Goal: Ask a question: Seek information or help from site administrators or community

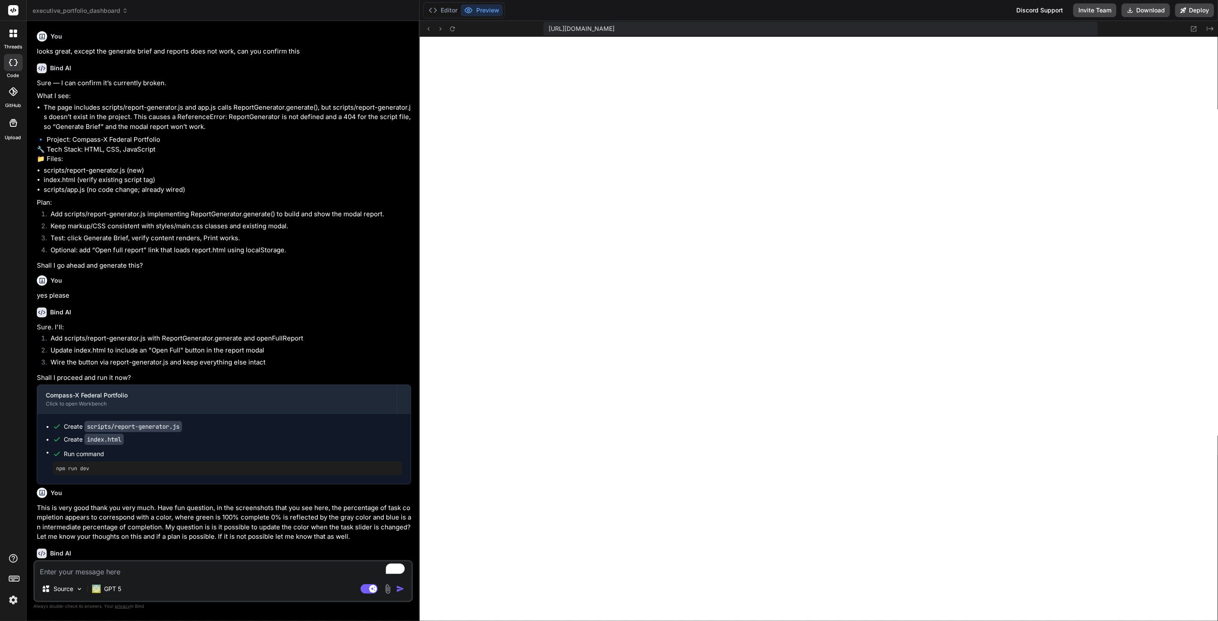
scroll to position [1765, 0]
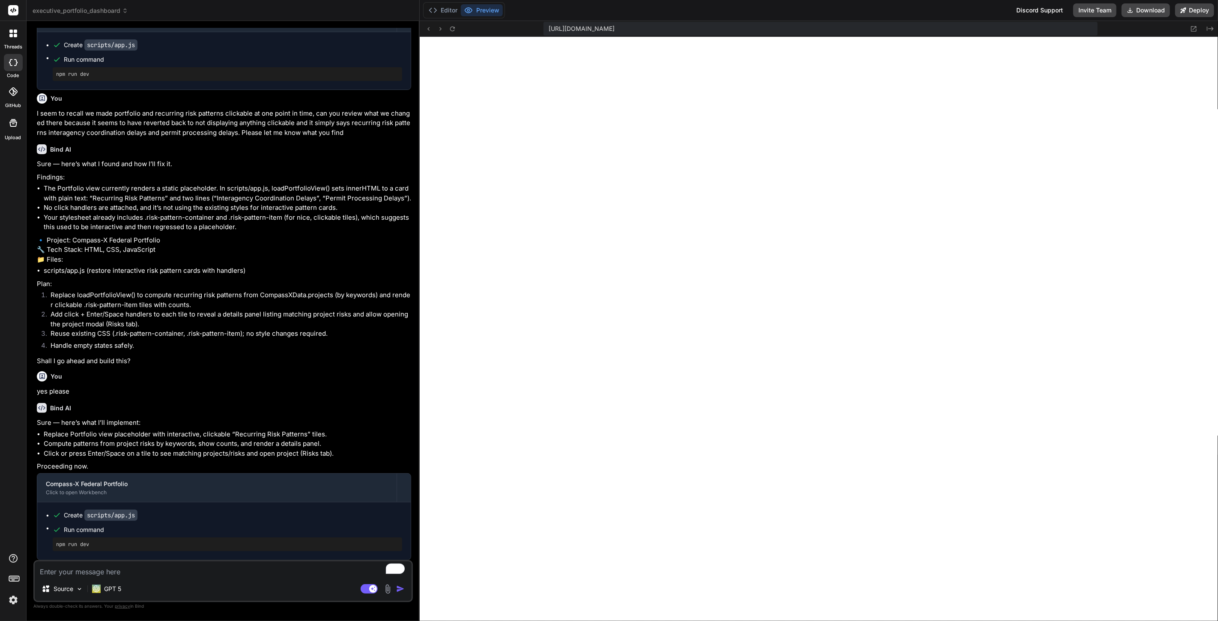
type textarea "x"
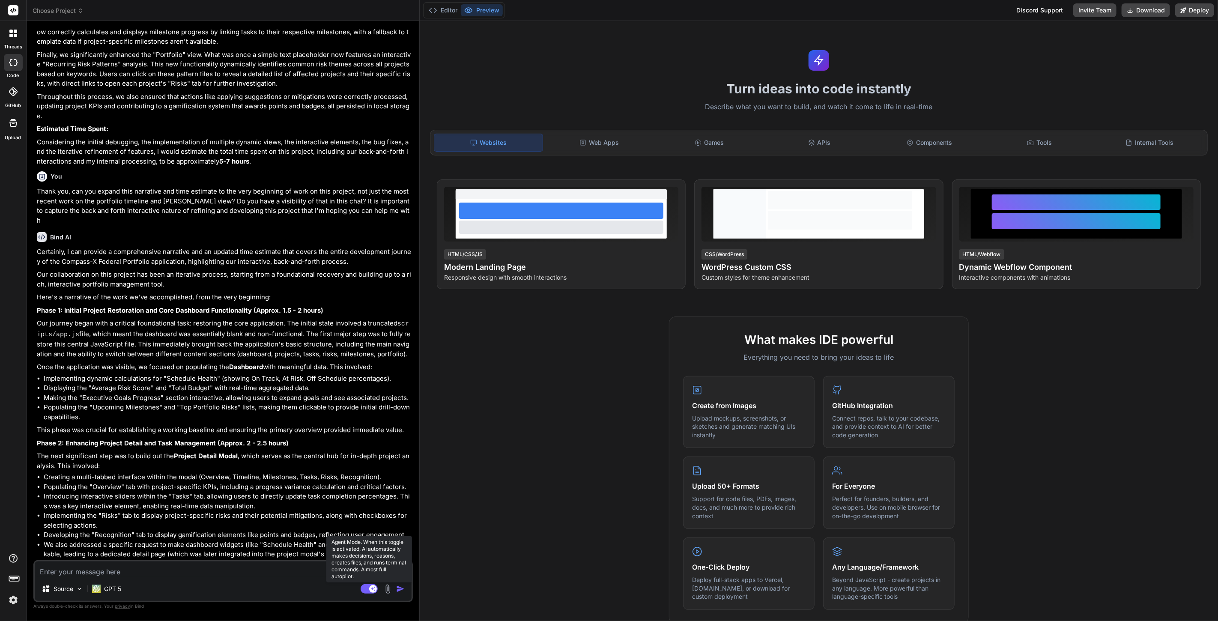
scroll to position [893, 0]
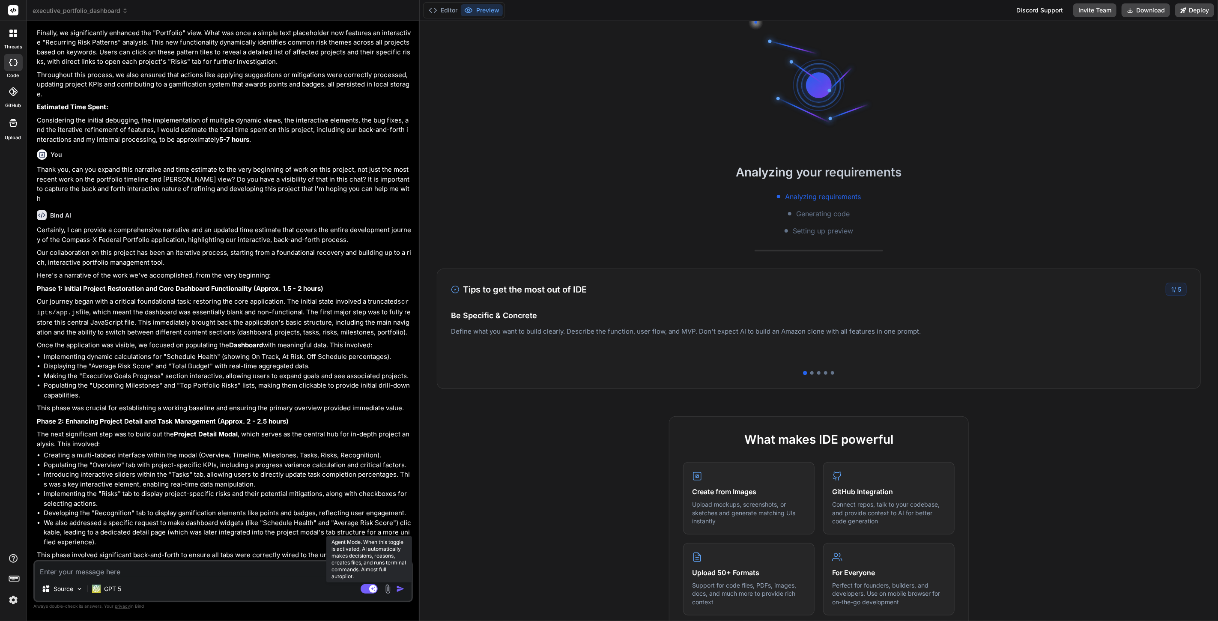
click at [364, 590] on rect at bounding box center [369, 588] width 17 height 9
click at [143, 574] on textarea "To enrich screen reader interactions, please activate Accessibility in Grammarl…" at bounding box center [223, 569] width 377 height 15
type textarea "x"
type textarea "c"
type textarea "x"
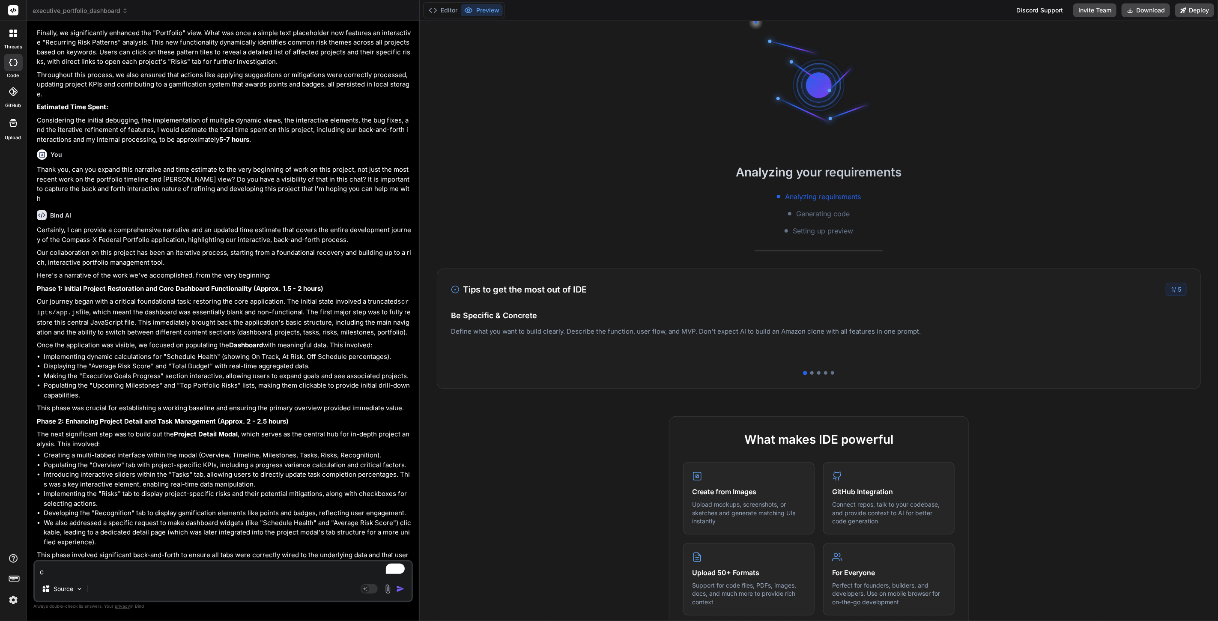
type textarea "ca"
type textarea "x"
type textarea "can"
type textarea "x"
type textarea "can"
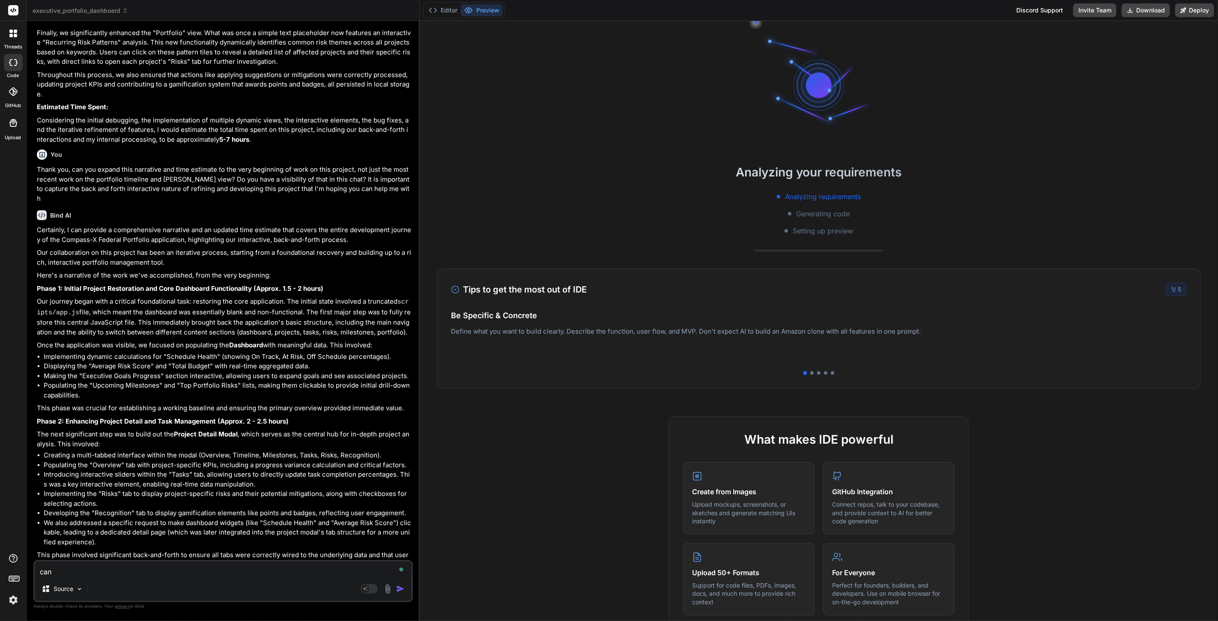
type textarea "x"
type textarea "can y"
type textarea "x"
type textarea "can yo"
type textarea "x"
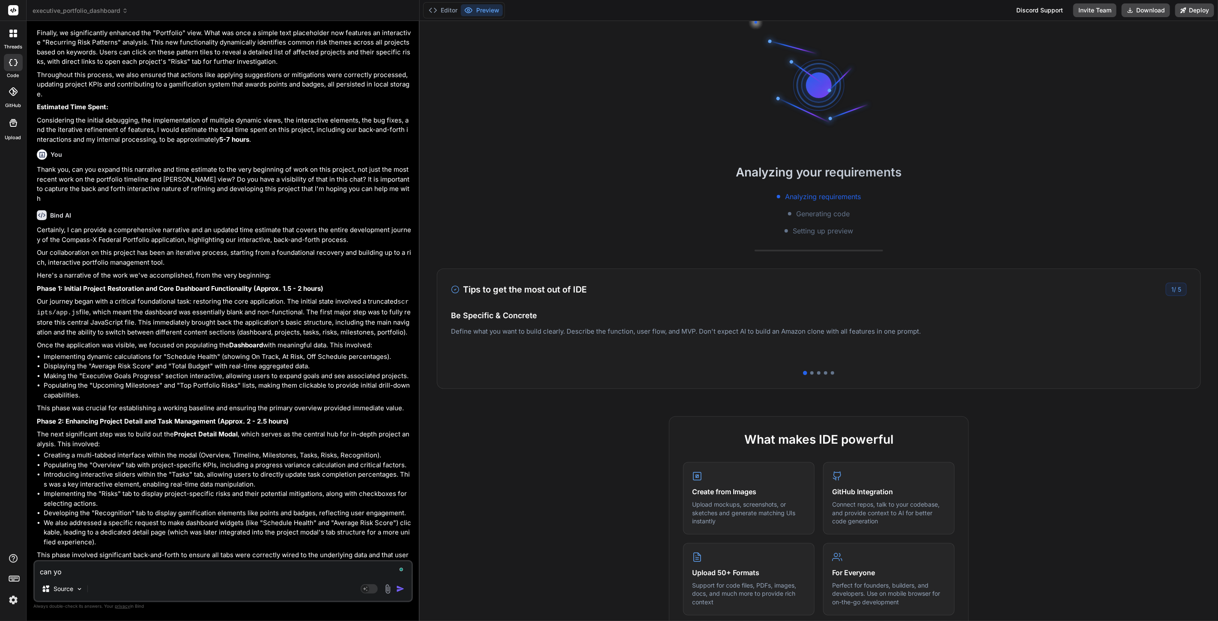
type textarea "can you"
type textarea "x"
type textarea "can you"
type textarea "x"
type textarea "can you t"
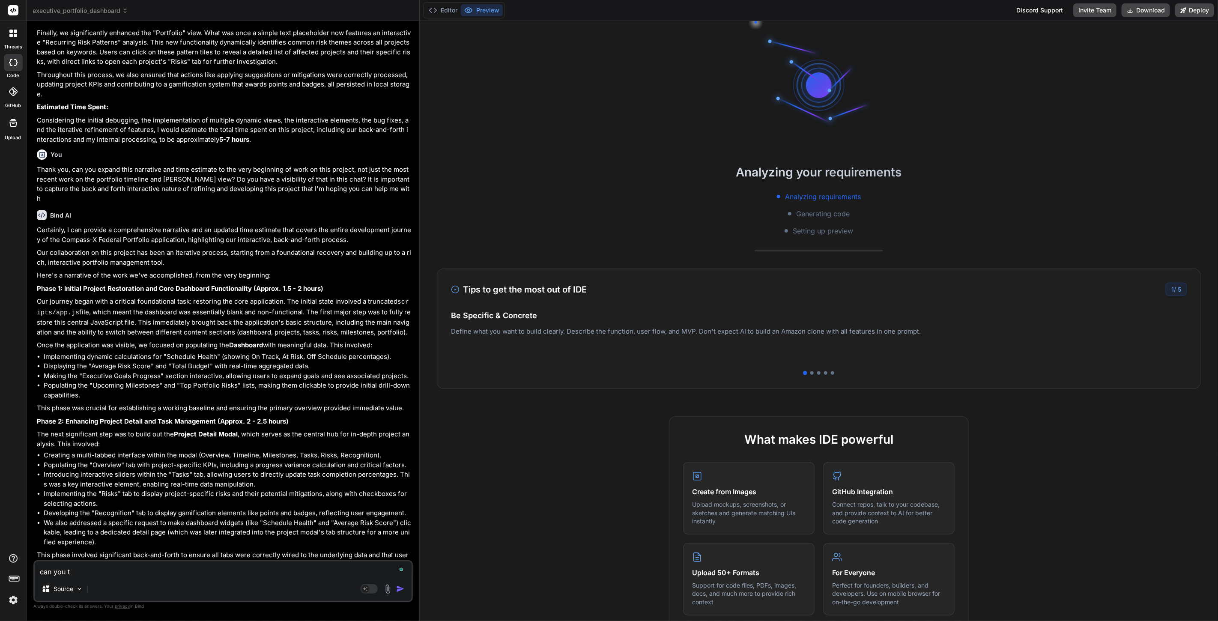
type textarea "x"
type textarea "can you te"
type textarea "x"
type textarea "can you tel"
type textarea "x"
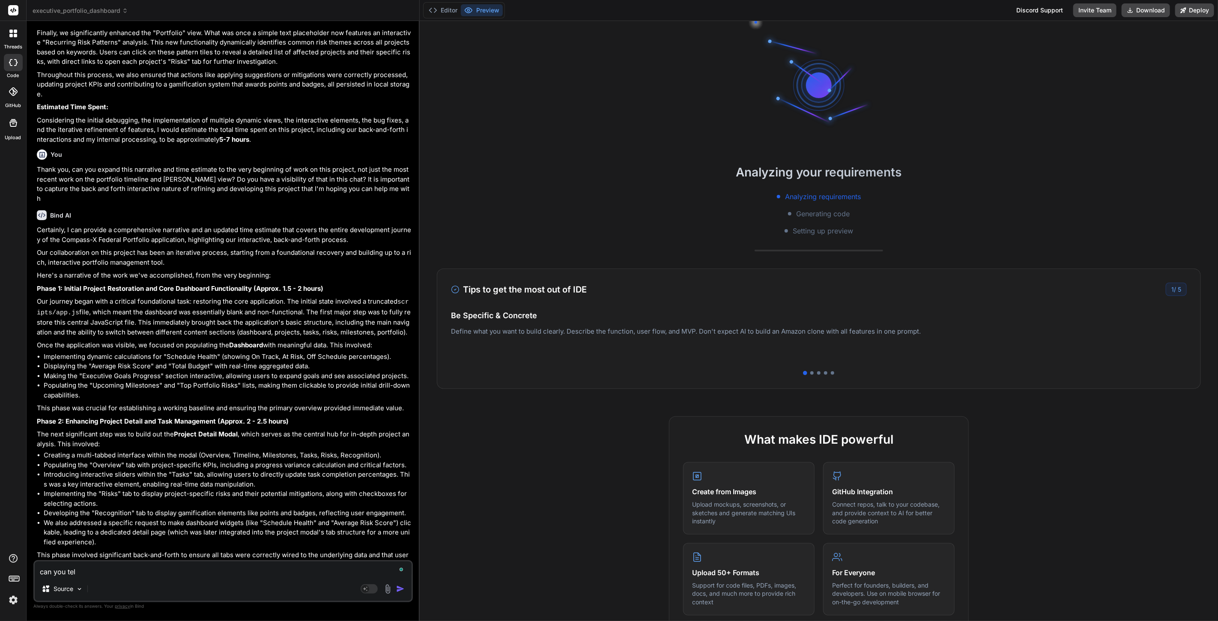
type textarea "can you tell"
type textarea "x"
type textarea "can you tell"
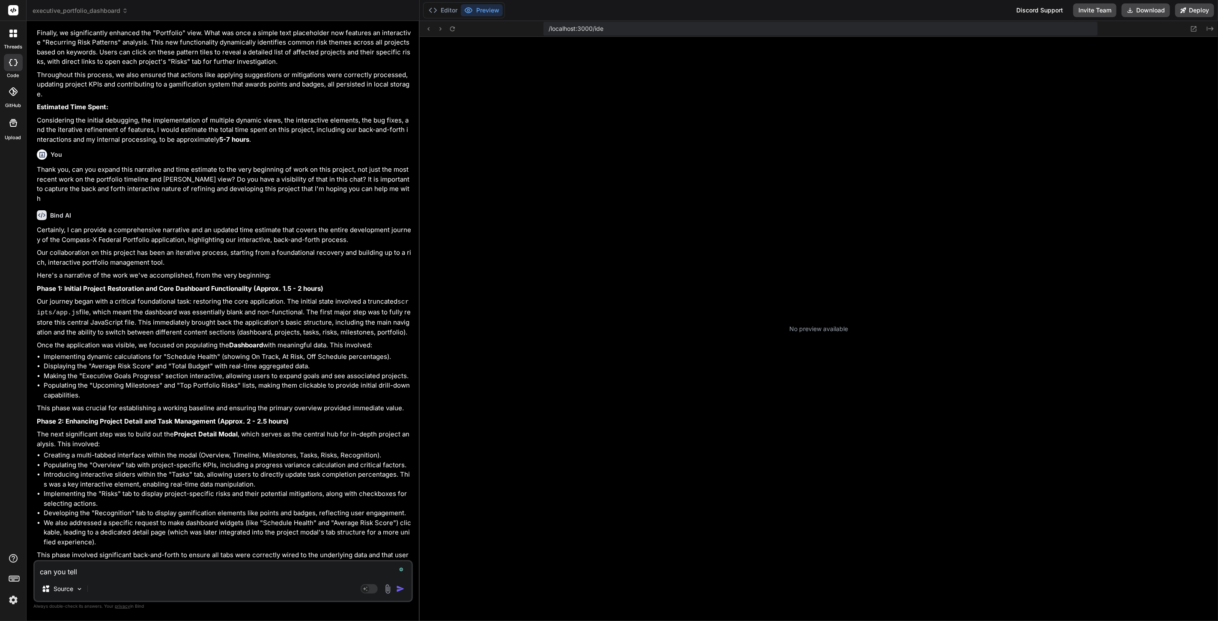
type textarea "x"
type textarea "can you tell m"
type textarea "x"
type textarea "can you tell me"
type textarea "x"
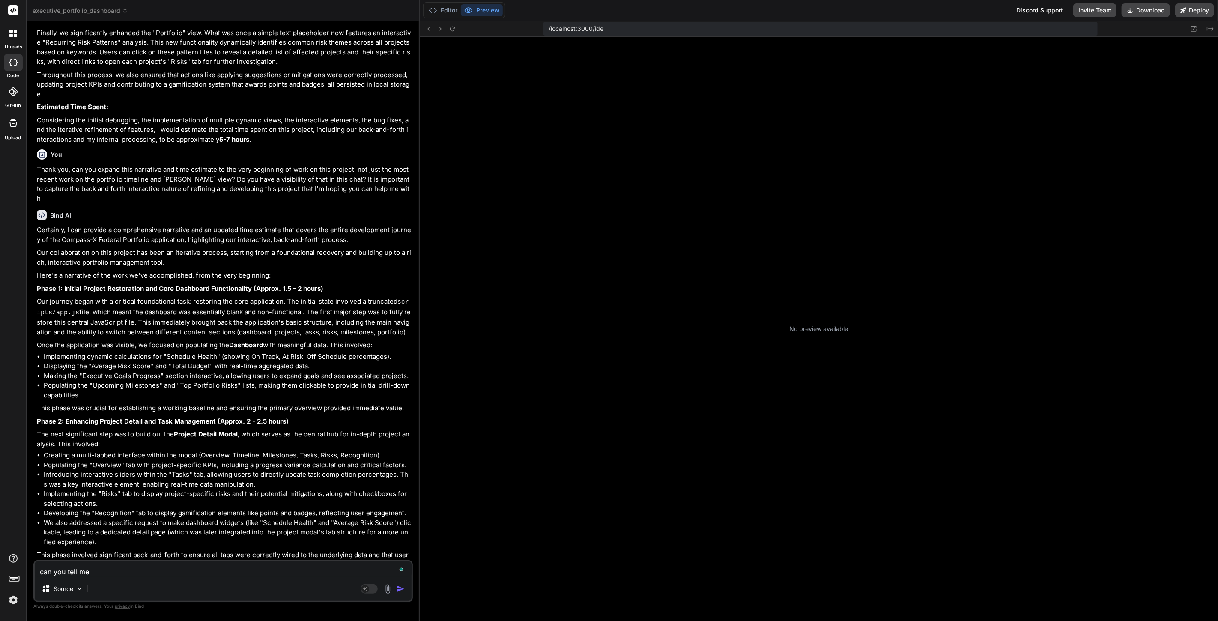
type textarea "can you tell me"
type textarea "x"
type textarea "can you tell me a"
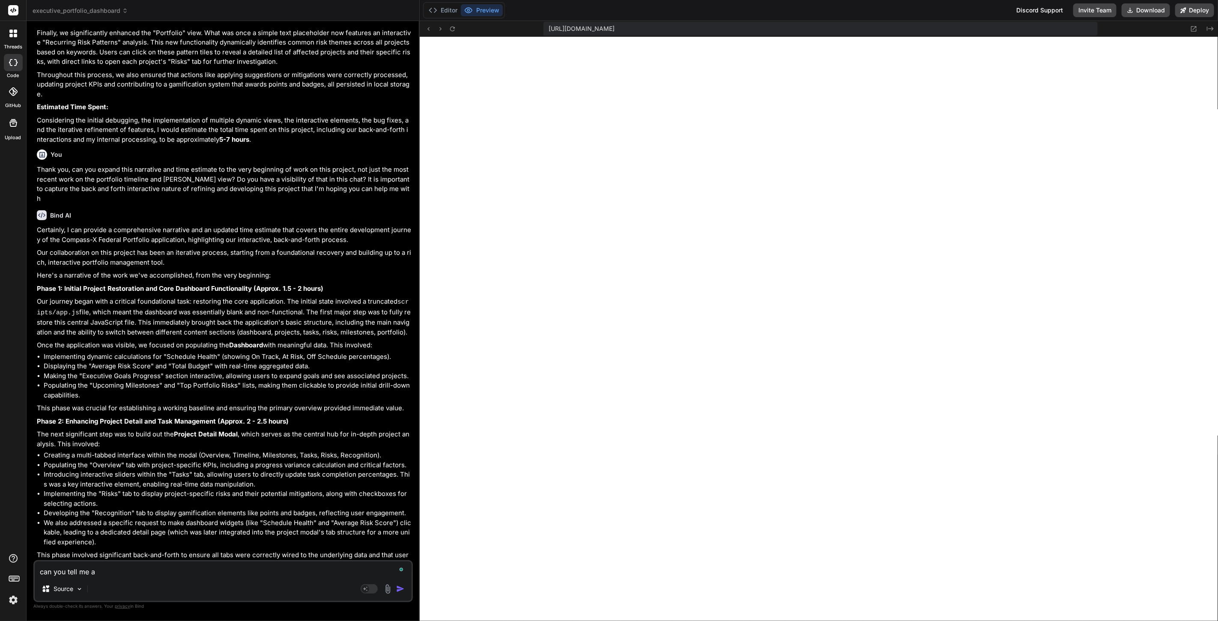
type textarea "x"
type textarea "can you tell me ab"
type textarea "x"
type textarea "can you tell me abo"
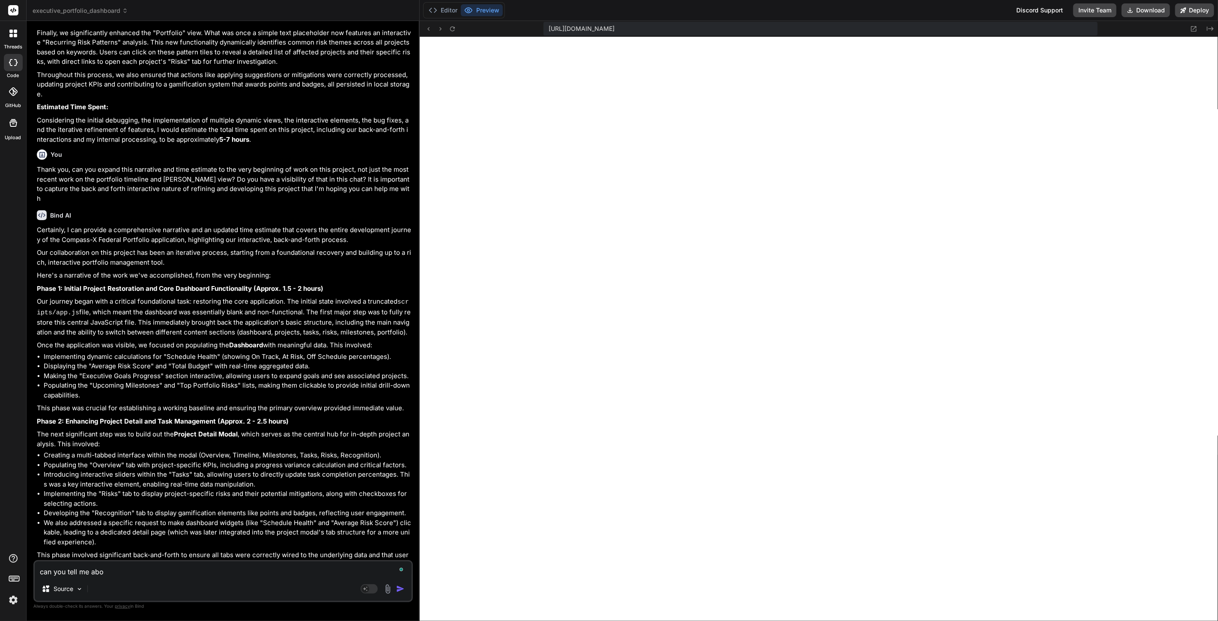
type textarea "x"
type textarea "can you tell me abou"
type textarea "x"
type textarea "can you tell me about"
type textarea "x"
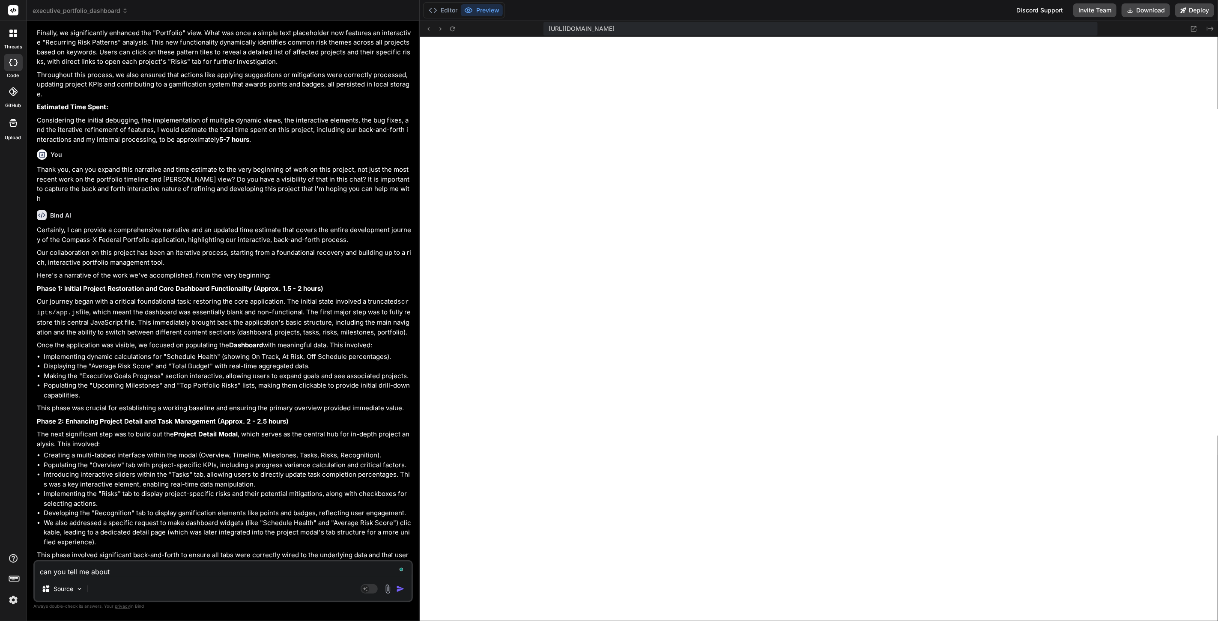
type textarea "can you tell me about"
type textarea "x"
type textarea "can you tell me about m"
type textarea "x"
type textarea "can you tell me about mi"
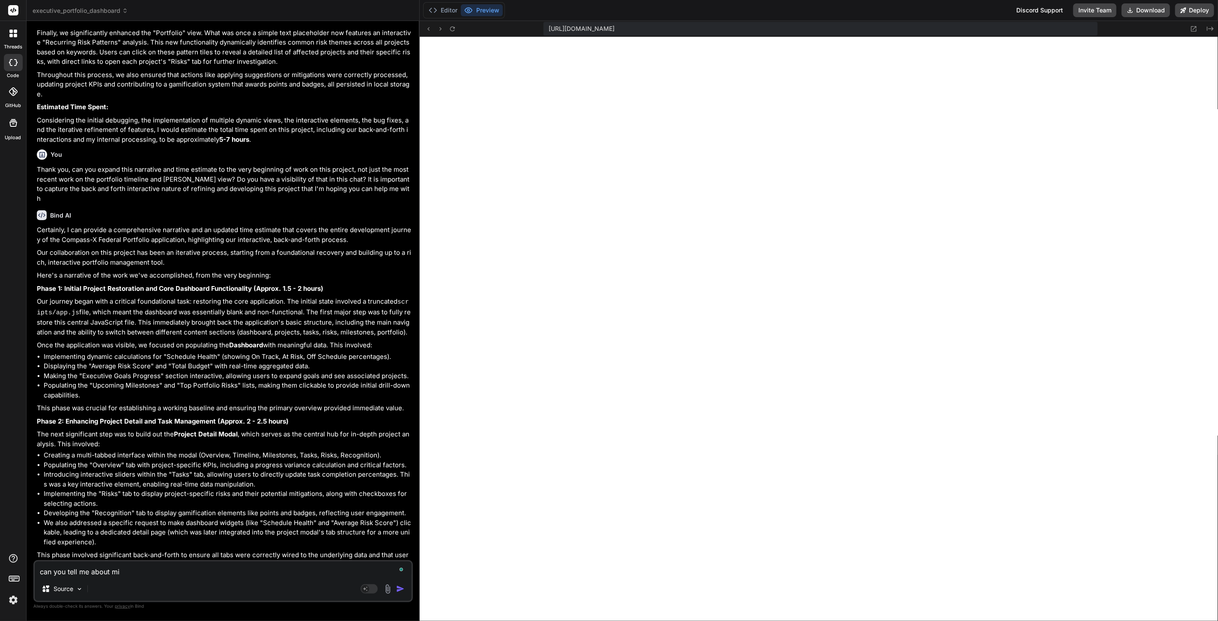
type textarea "x"
type textarea "can you tell me about m"
type textarea "x"
type textarea "can you tell me about"
type textarea "x"
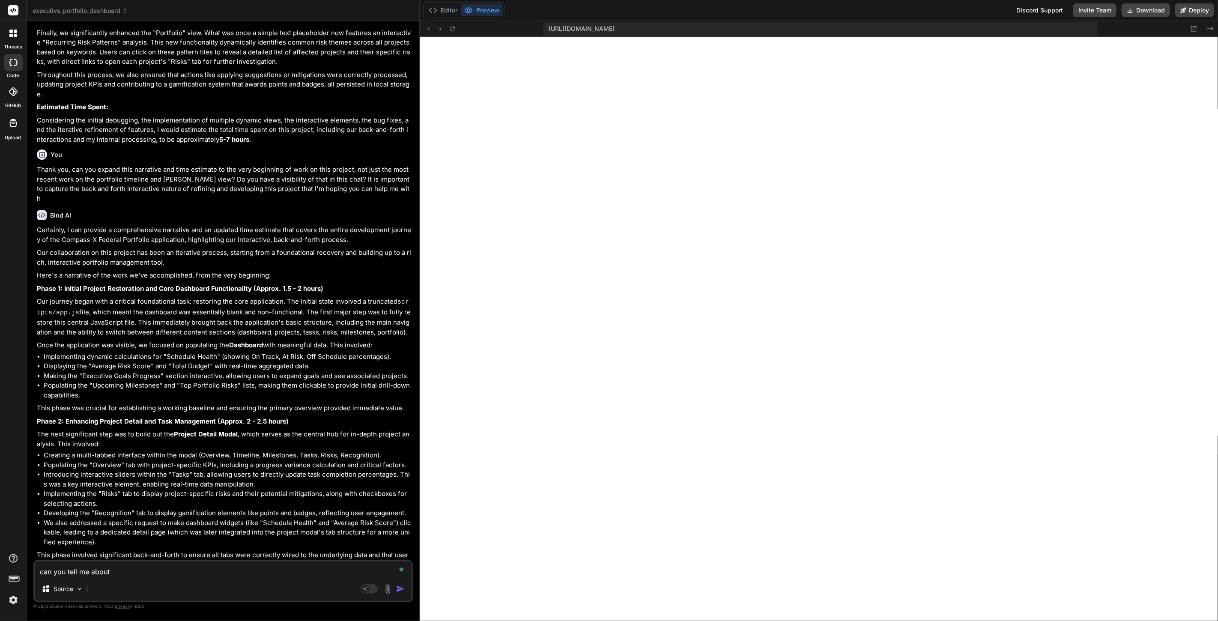
type textarea "can you tell me about"
type textarea "x"
type textarea "can you tell me about"
paste textarea "MissionAlignment.tsx"
type textarea "x"
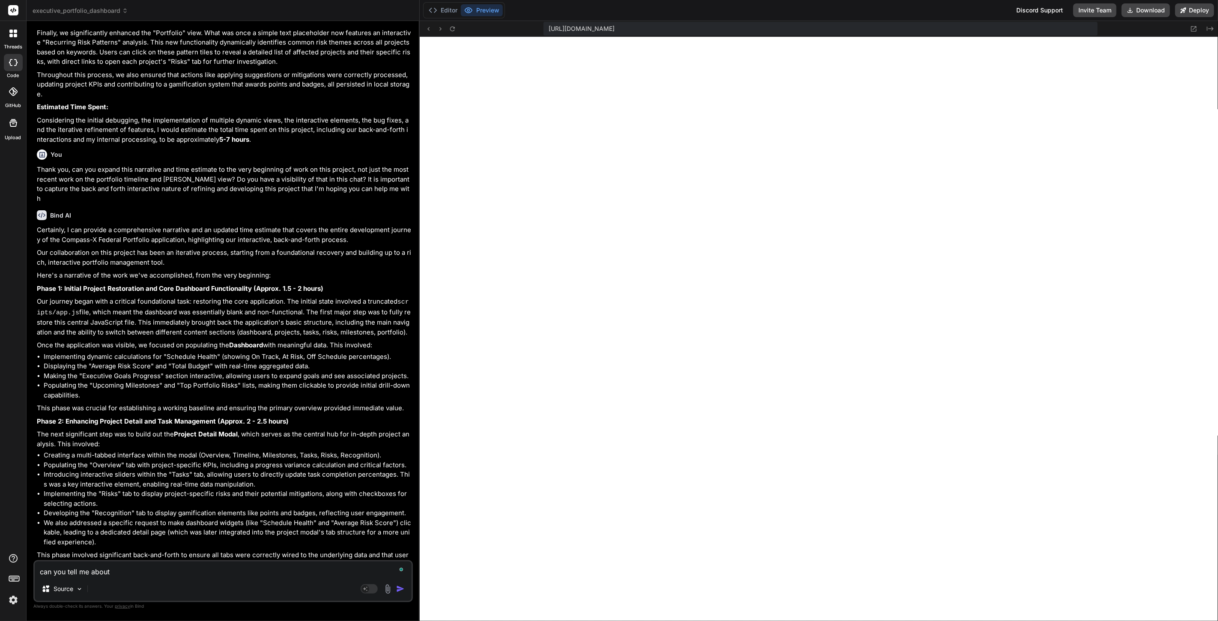
type textarea "can you tell me about MissionAlignment.tsx"
type textarea "x"
type textarea "can you tell me about MissionAlignment.tsx"
type textarea "x"
type textarea "can you tell me about MissionAlignment.tsx i"
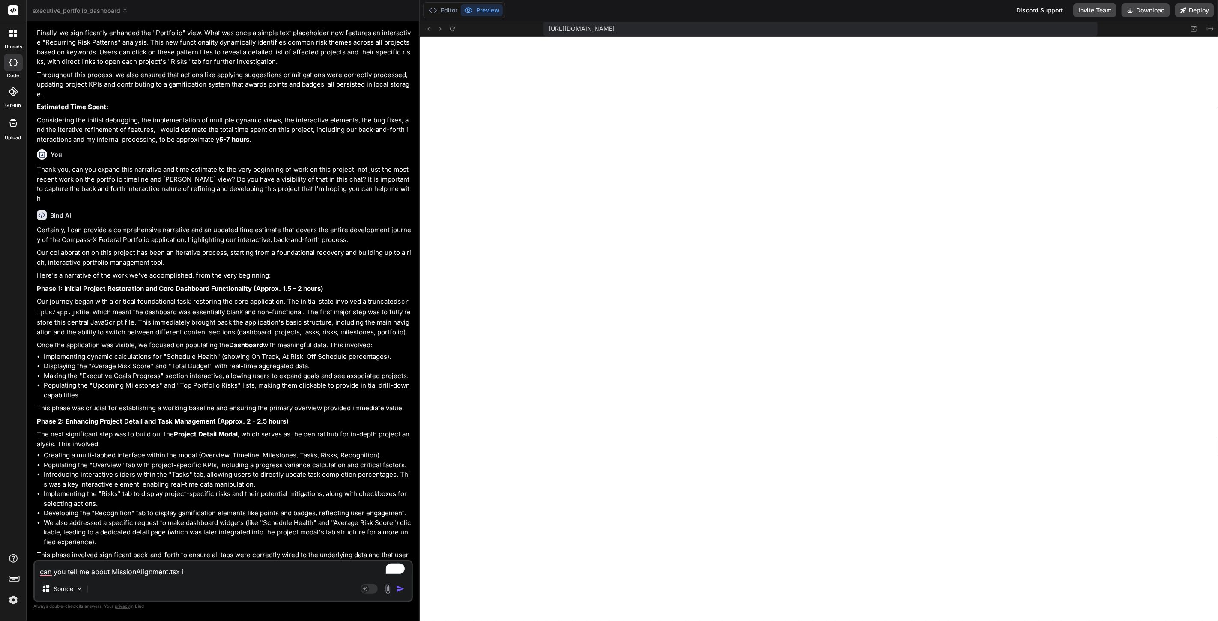
type textarea "x"
type textarea "can you tell me about MissionAlignment.tsx is"
type textarea "x"
type textarea "can you tell me about MissionAlignment.tsx is"
type textarea "x"
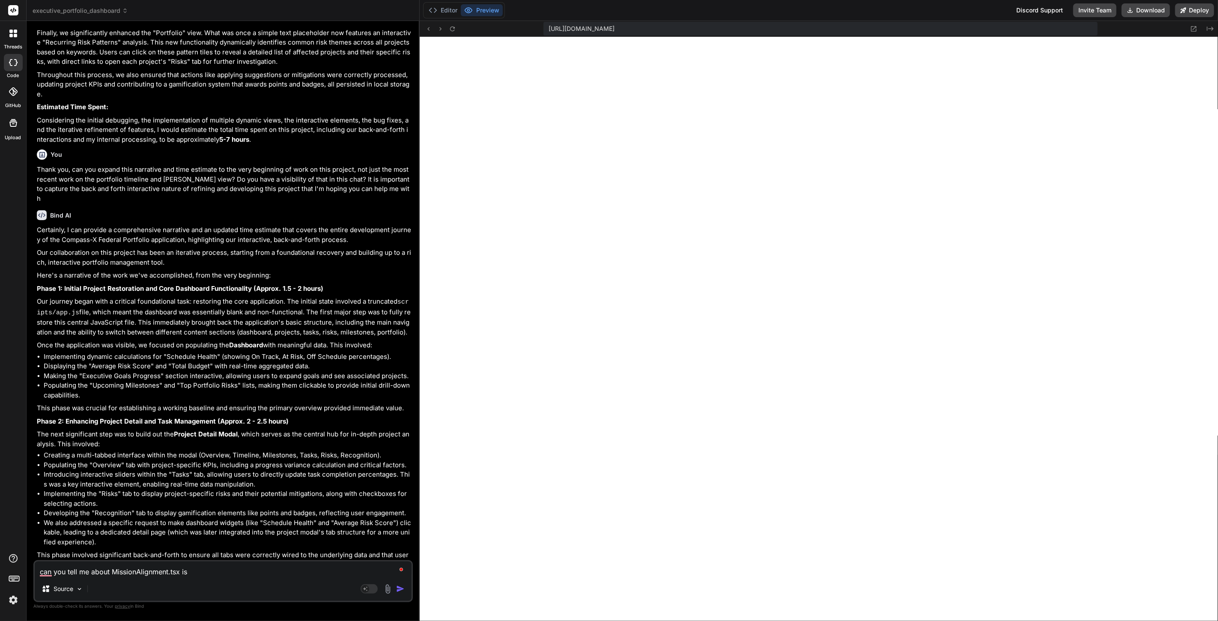
type textarea "can you tell me about MissionAlignment.tsx is t"
type textarea "x"
type textarea "can you tell me about MissionAlignment.tsx is ta"
type textarea "x"
type textarea "can you tell me about MissionAlignment.tsx is tah"
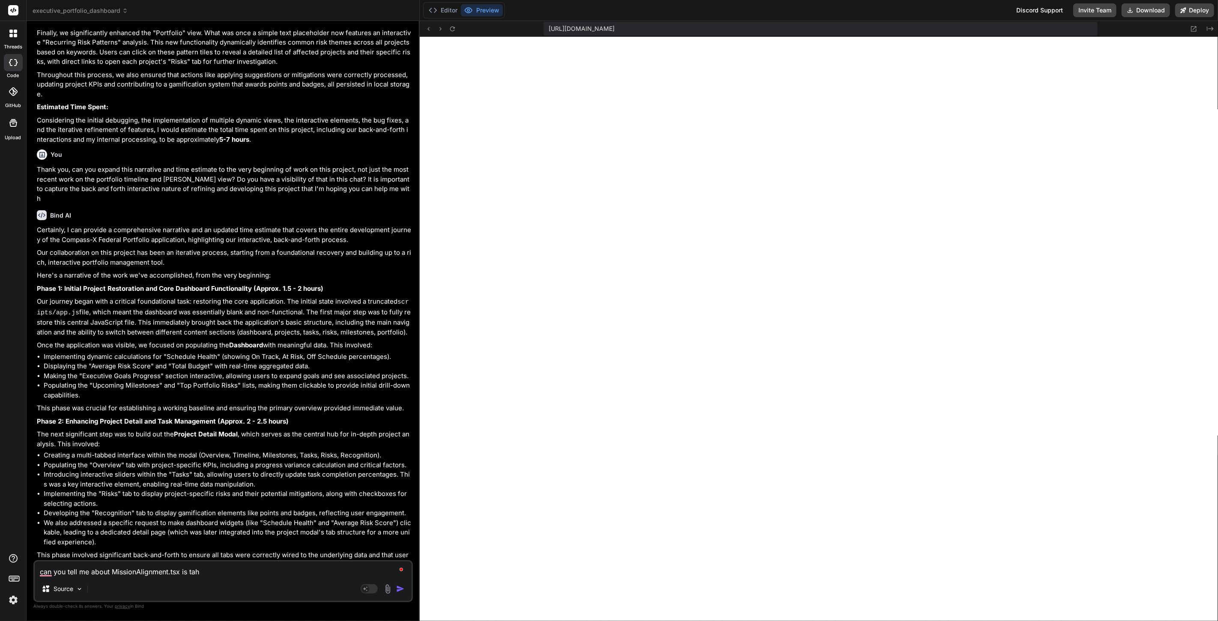
type textarea "x"
type textarea "can you tell me about MissionAlignment.tsx is ta"
type textarea "x"
type textarea "can you tell me about MissionAlignment.tsx is t"
type textarea "x"
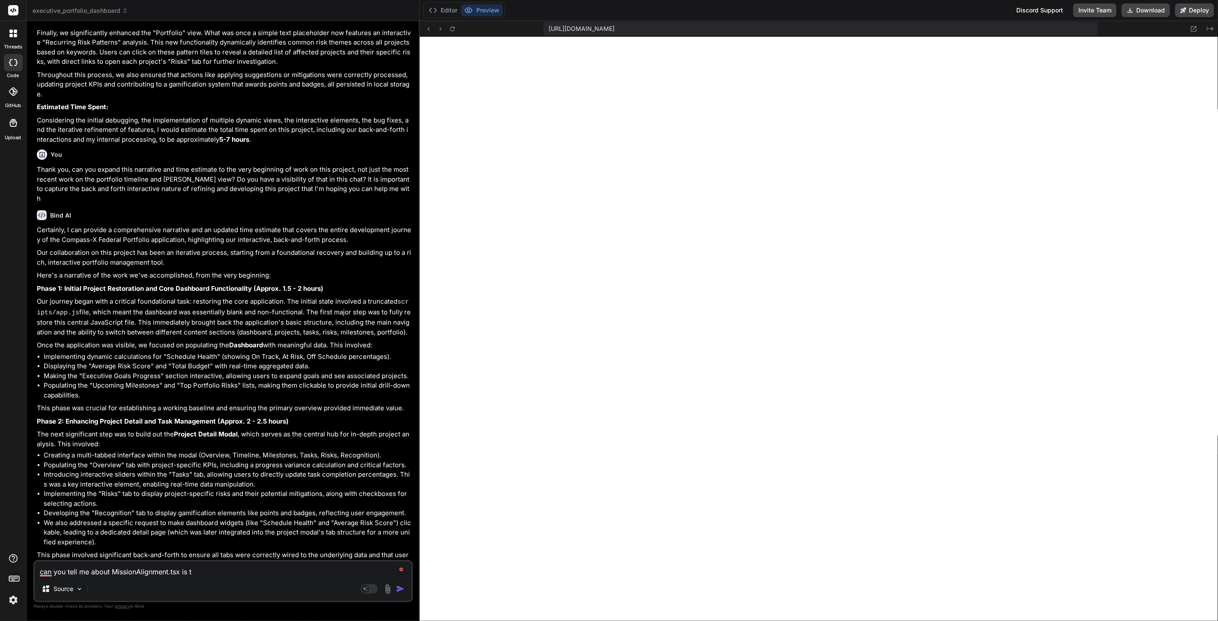
type textarea "can you tell me about MissionAlignment.tsx is"
type textarea "x"
type textarea "can you tell me about MissionAlignment.tsx is"
type textarea "x"
type textarea "can you tell me about MissionAlignment.tsx i"
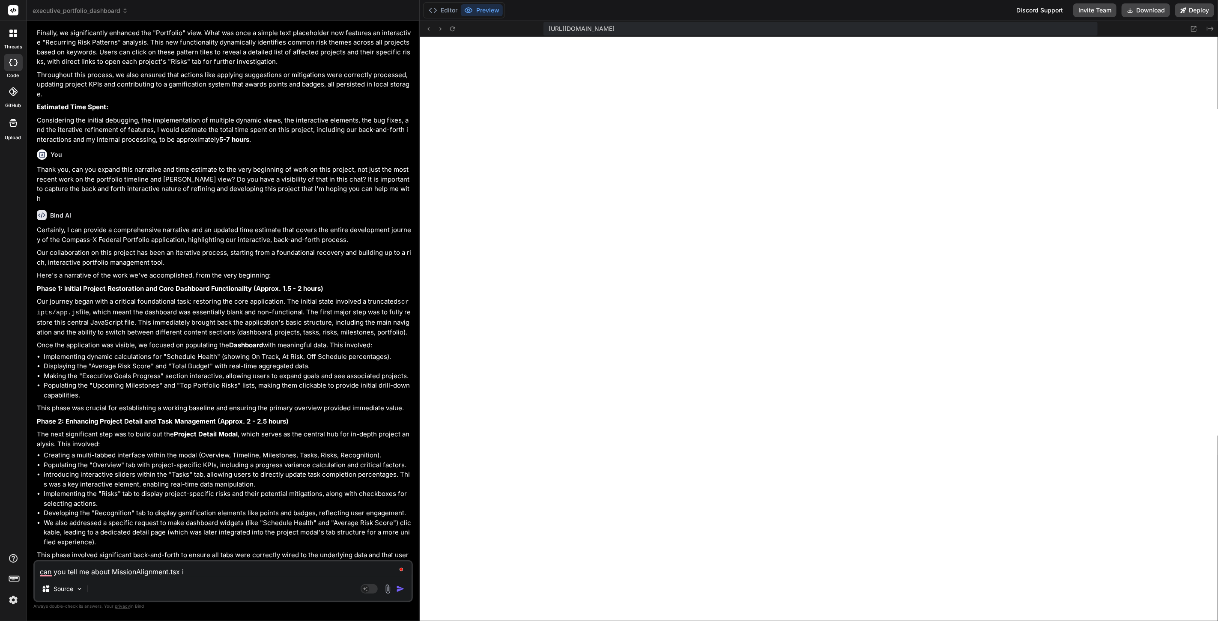
type textarea "x"
type textarea "can you tell me about MissionAlignment.tsx"
type textarea "x"
type textarea "can you tell me about MissionAlignment.tsx"
type textarea "x"
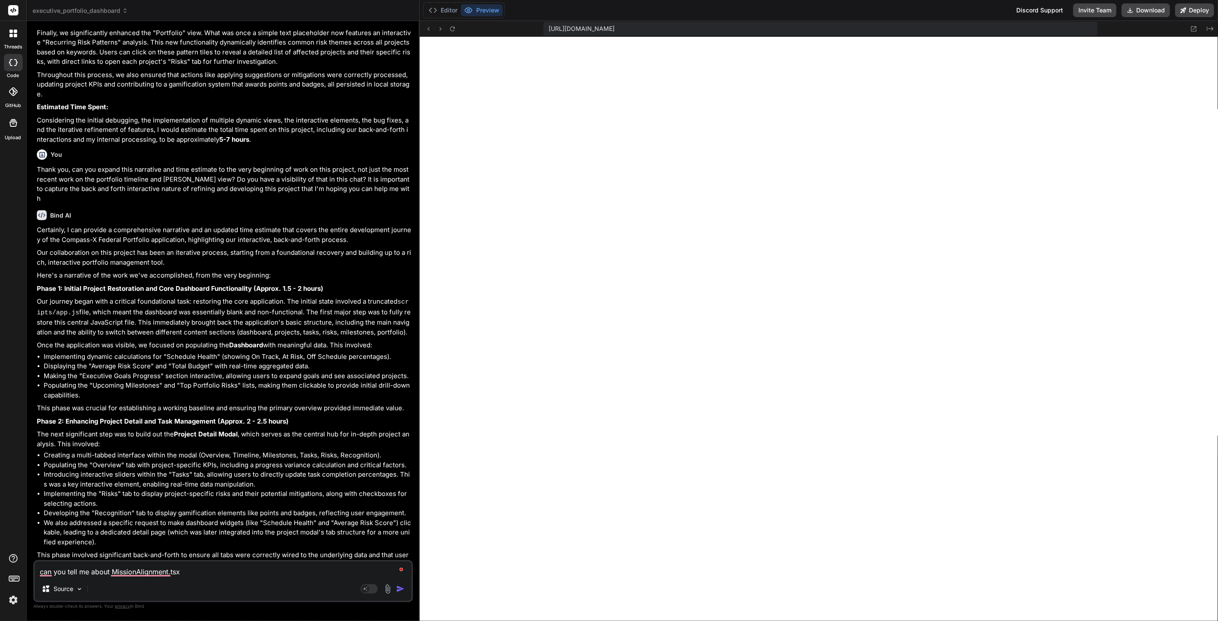
type textarea "can you tell me about MissionAlignment.tsx?"
type textarea "x"
type textarea "can you tell me about MissionAlignment.tsx?"
type textarea "x"
type textarea "can you tell me about MissionAlignment.tsx? w"
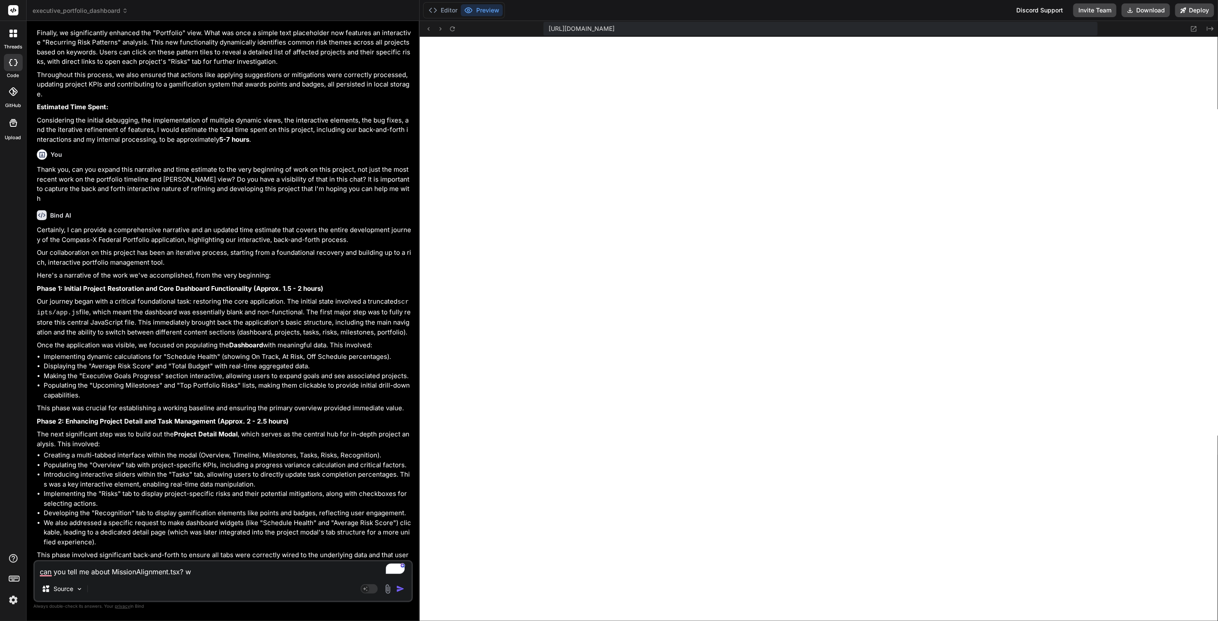
type textarea "x"
type textarea "can you tell me about MissionAlignment.tsx? wh"
type textarea "x"
type textarea "can you tell me about MissionAlignment.tsx? whe"
type textarea "x"
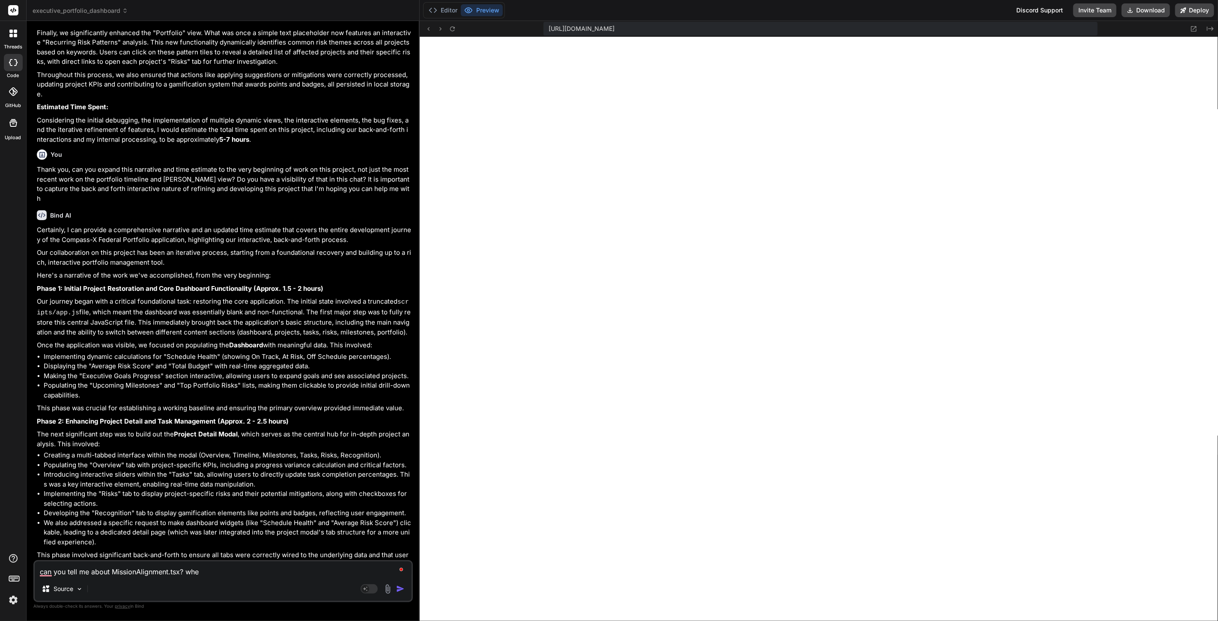
type textarea "can you tell me about MissionAlignment.tsx? wher"
type textarea "x"
type textarea "can you tell me about MissionAlignment.tsx? where"
type textarea "x"
type textarea "can you tell me about MissionAlignment.tsx? where"
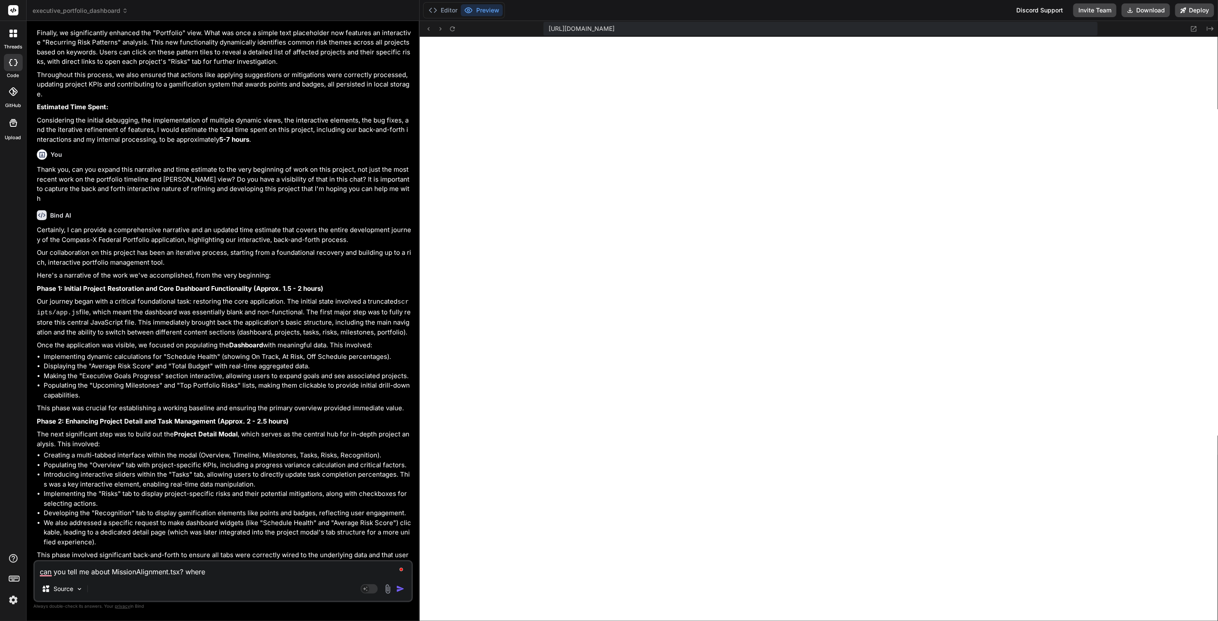
type textarea "x"
type textarea "can you tell me about MissionAlignment.tsx? where i"
type textarea "x"
type textarea "can you tell me about MissionAlignment.tsx? where is"
type textarea "x"
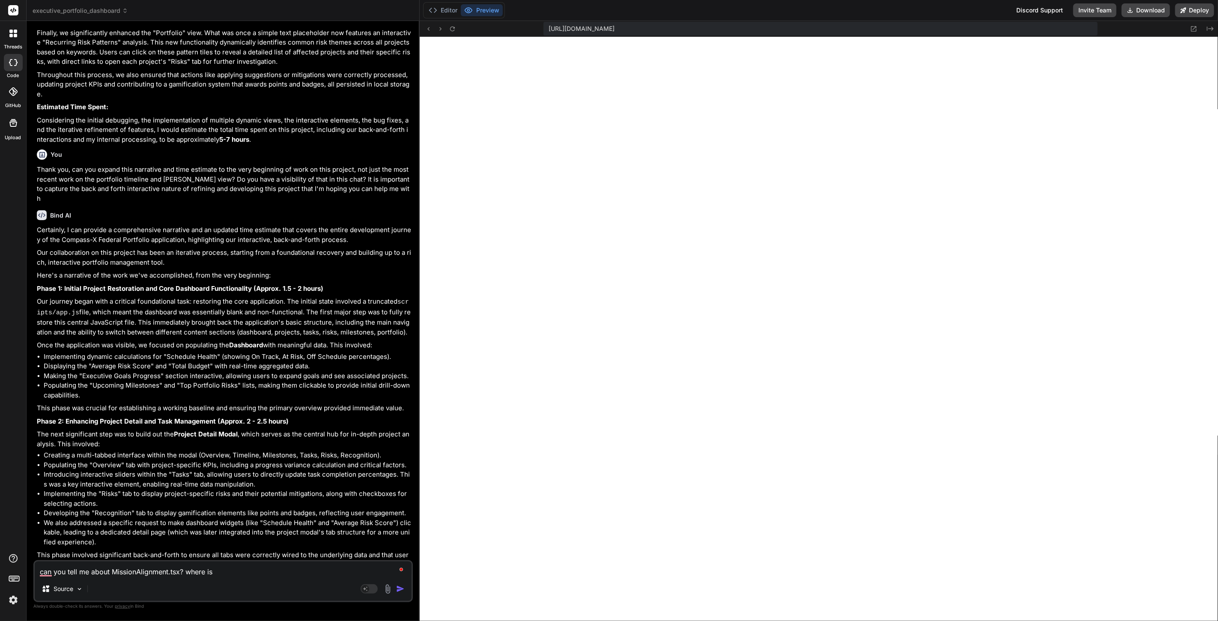
type textarea "can you tell me about MissionAlignment.tsx? where is"
type textarea "x"
type textarea "can you tell me about MissionAlignment.tsx? where is t"
type textarea "x"
type textarea "can you tell me about MissionAlignment.tsx? where is th"
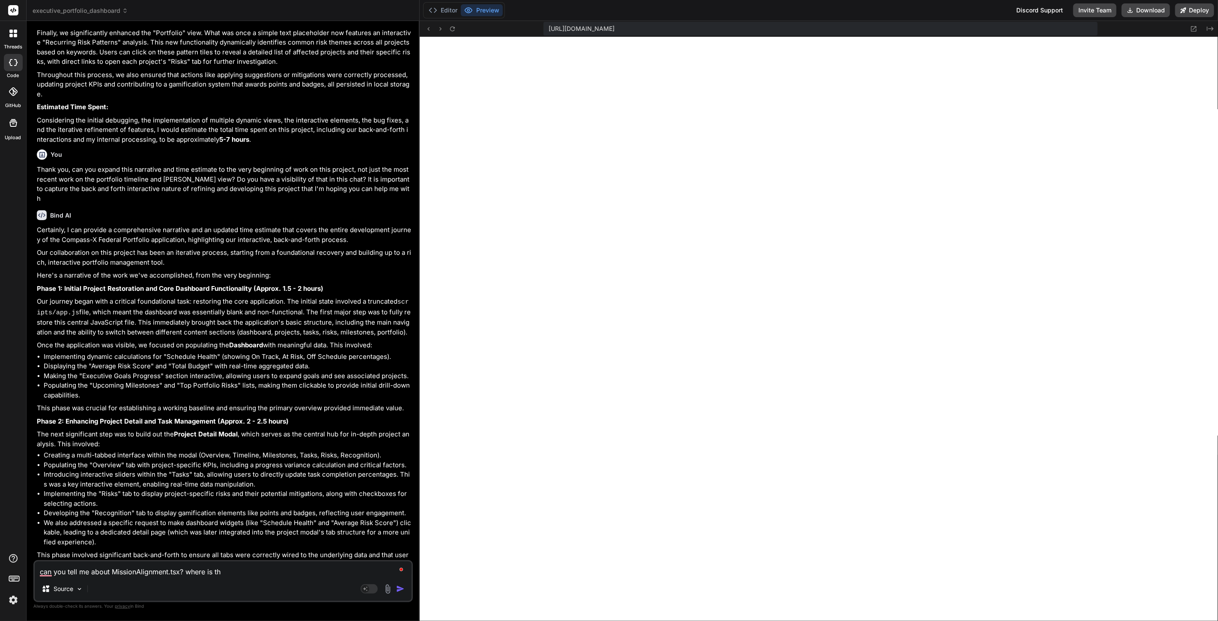
type textarea "x"
type textarea "can you tell me about MissionAlignment.tsx? where is tha"
type textarea "x"
type textarea "can you tell me about MissionAlignment.tsx? where is that"
type textarea "x"
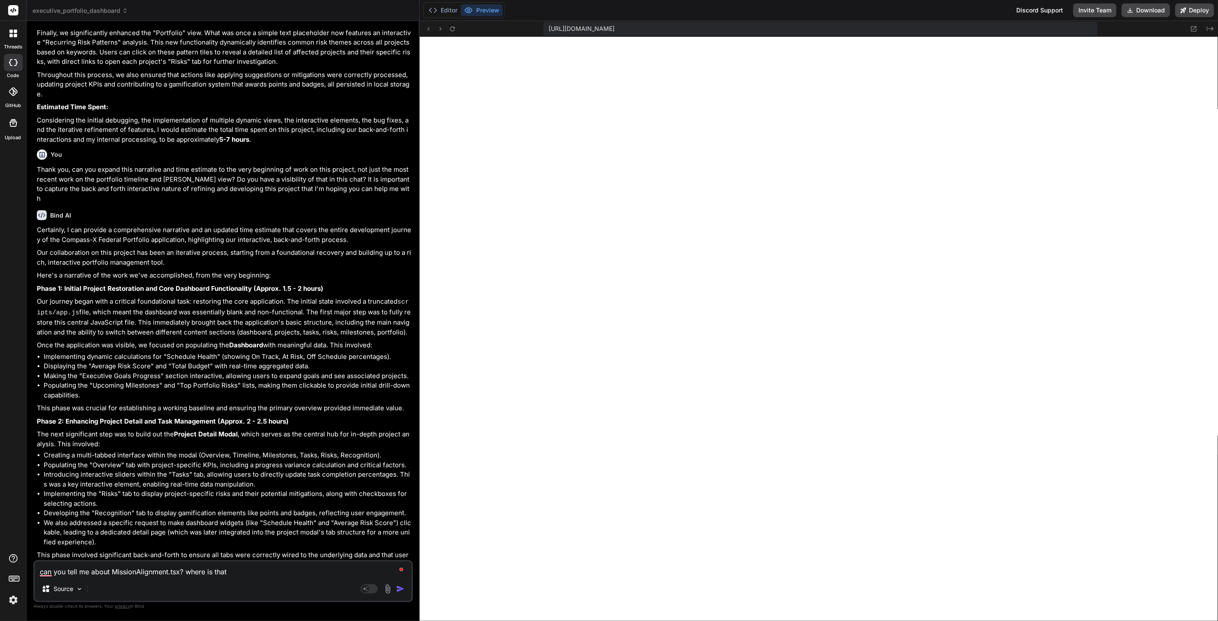
type textarea "can you tell me about MissionAlignment.tsx? where is that"
type textarea "x"
type textarea "can you tell me about MissionAlignment.tsx? where is that d"
type textarea "x"
type textarea "can you tell me about MissionAlignment.tsx? where is that di"
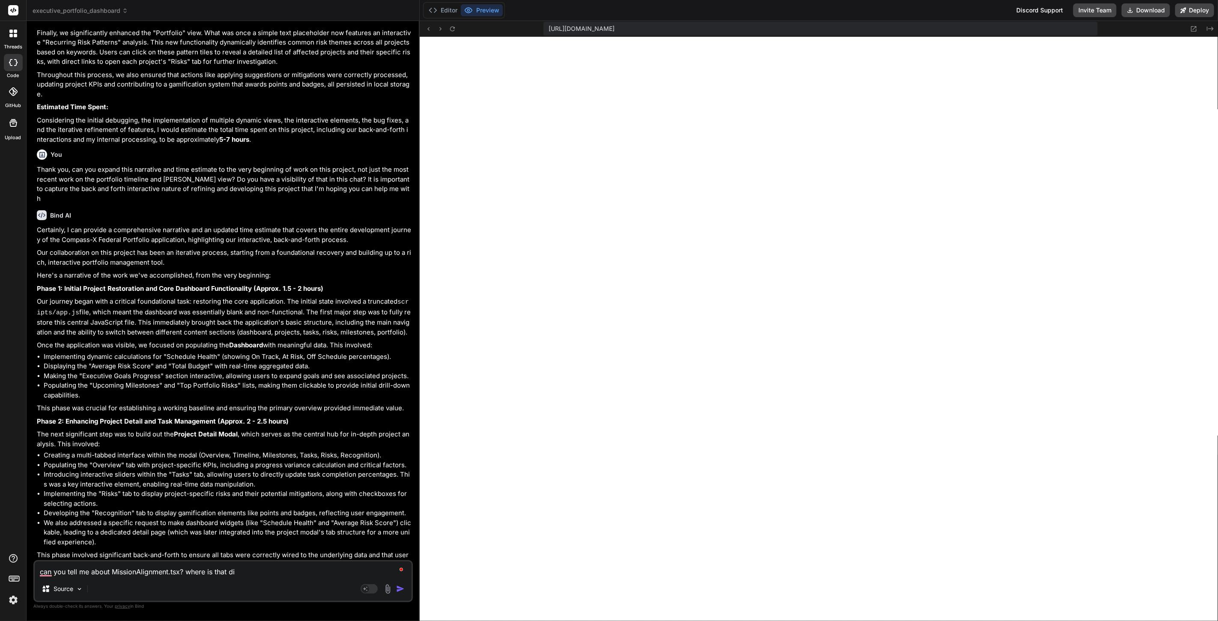
type textarea "x"
type textarea "can you tell me about MissionAlignment.tsx? where is that dis"
type textarea "x"
type textarea "can you tell me about MissionAlignment.tsx? where is that disp"
type textarea "x"
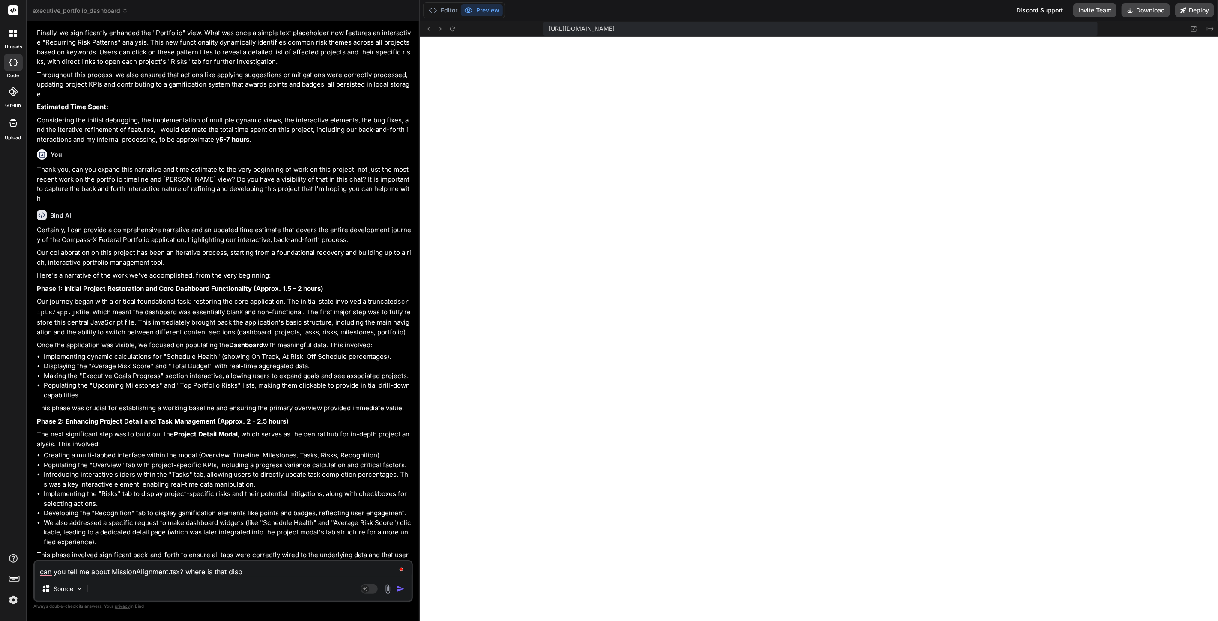
type textarea "can you tell me about MissionAlignment.tsx? where is that displ"
type textarea "x"
type textarea "can you tell me about MissionAlignment.tsx? where is that displa"
type textarea "x"
type textarea "can you tell me about MissionAlignment.tsx? where is that display"
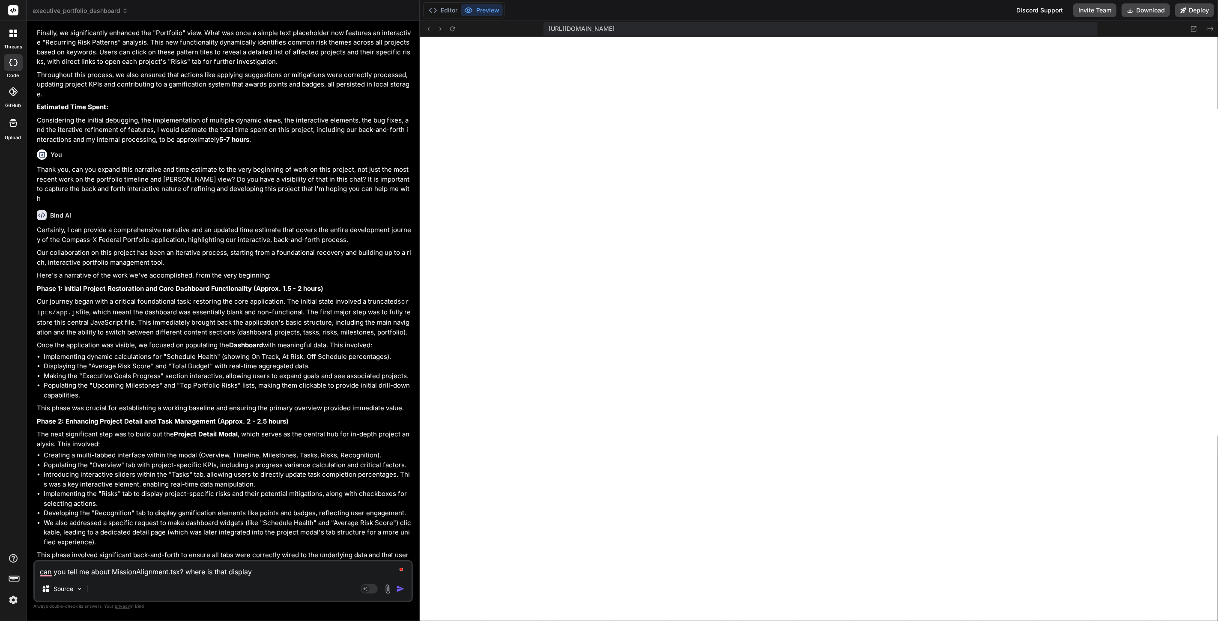
type textarea "x"
type textarea "can you tell me about MissionAlignment.tsx? where is that displaye"
type textarea "x"
type textarea "can you tell me about MissionAlignment.tsx? where is that displayed"
type textarea "x"
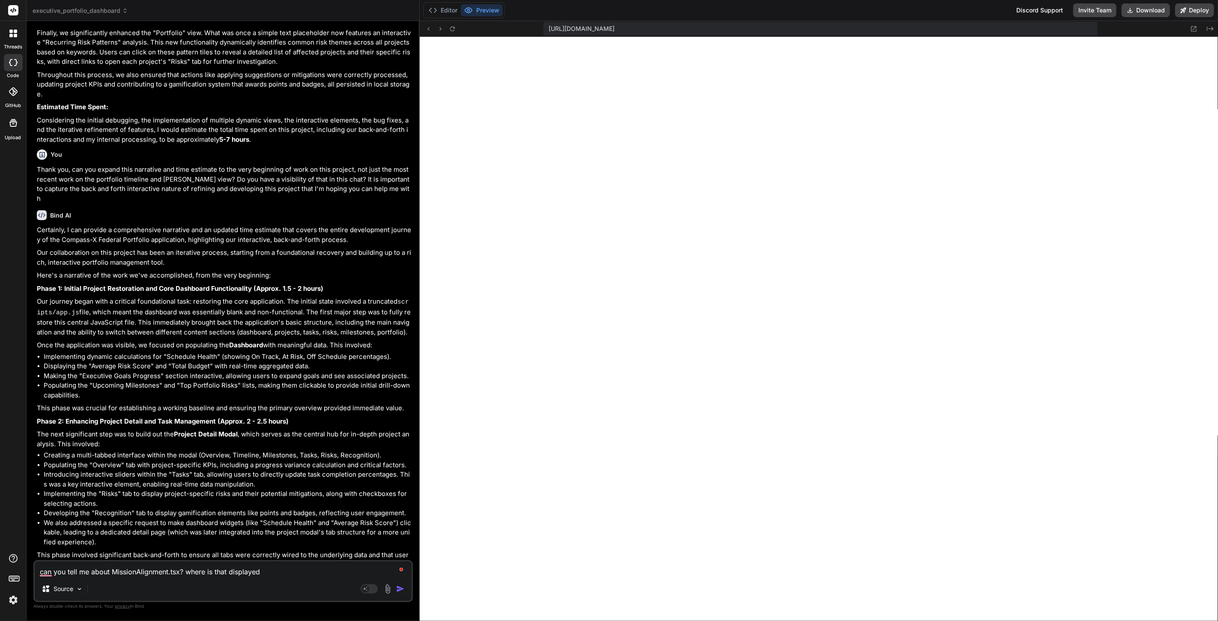
type textarea "can you tell me about MissionAlignment.tsx? where is that displayed?"
type textarea "x"
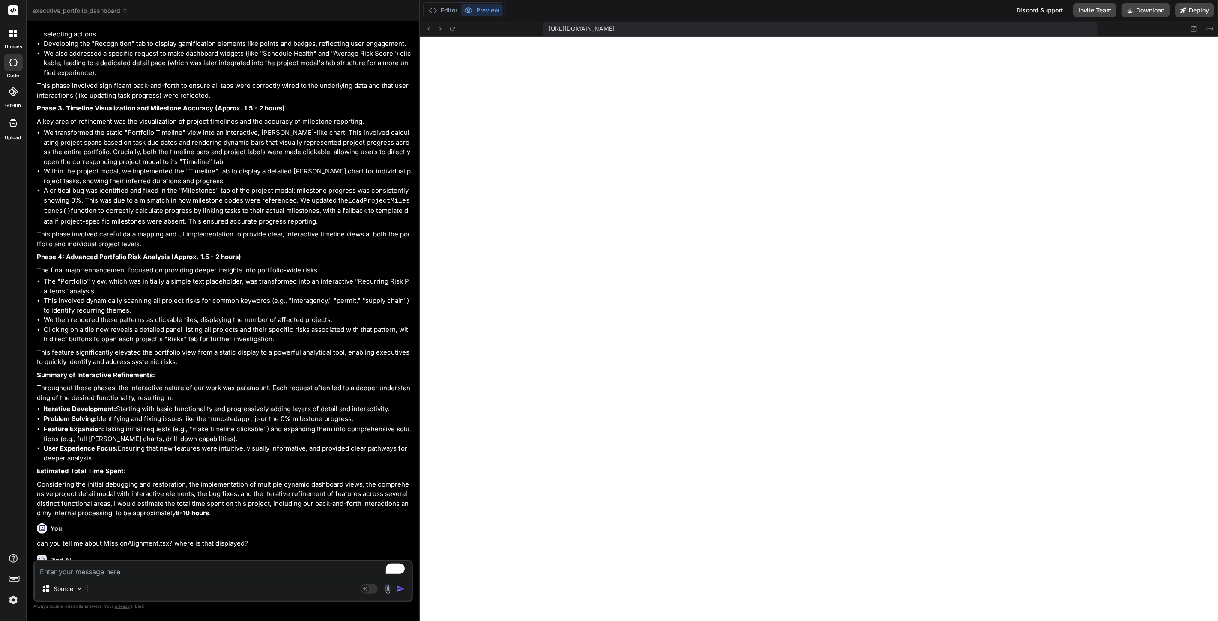
scroll to position [1394, 0]
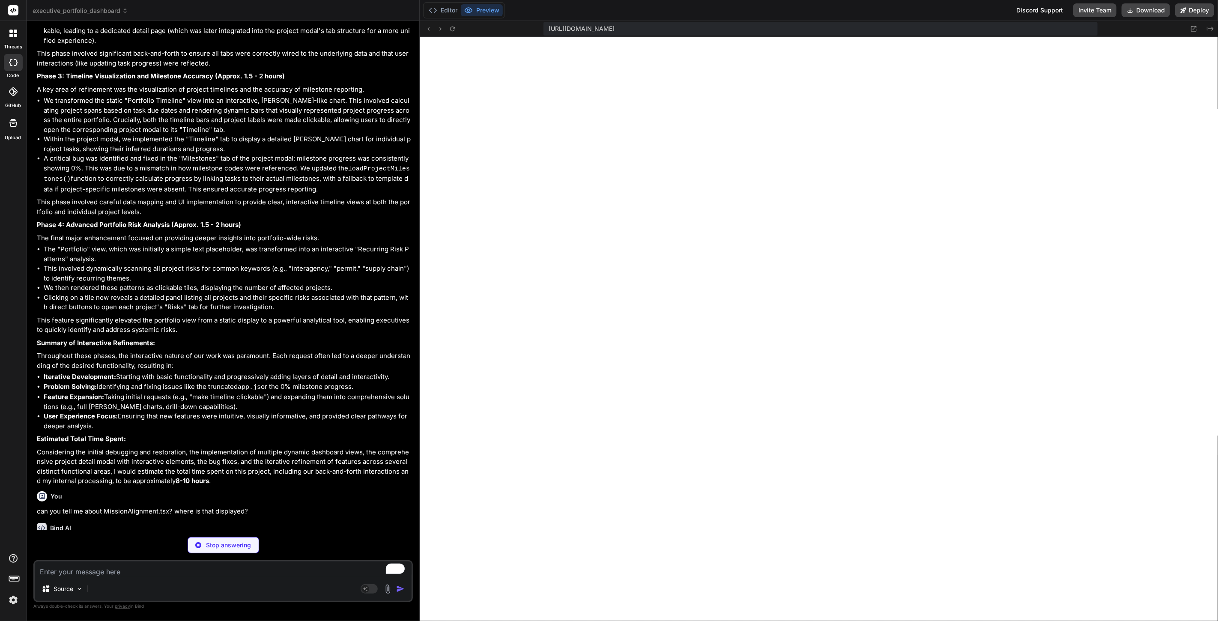
click at [12, 599] on img at bounding box center [13, 600] width 15 height 15
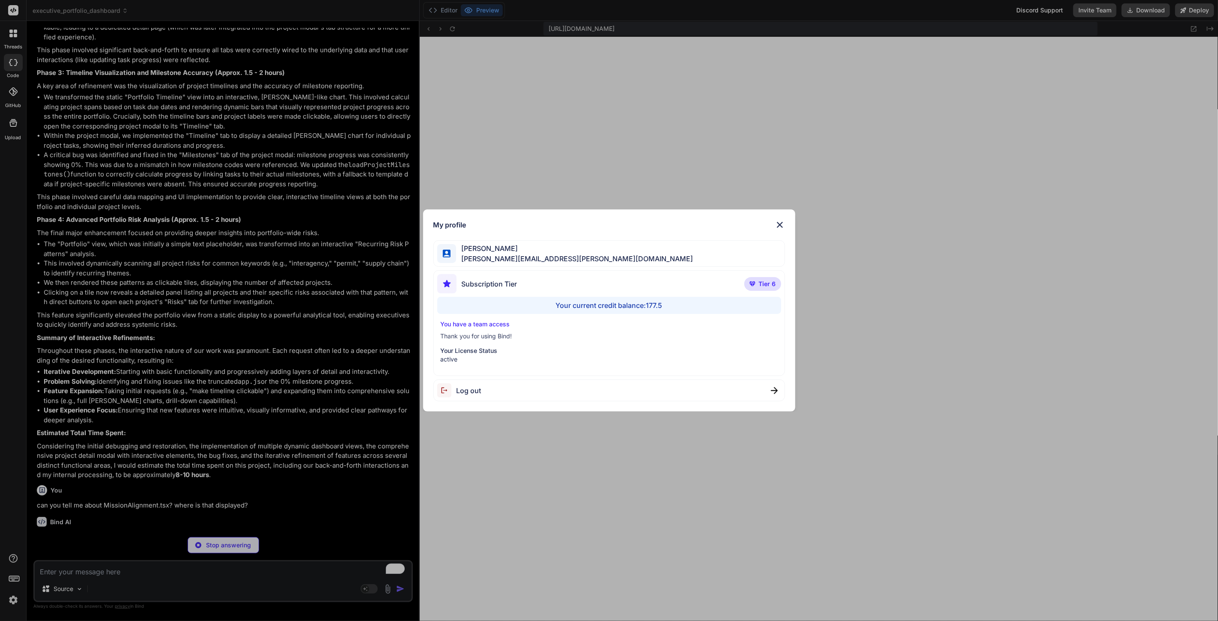
scroll to position [1394, 0]
click at [12, 599] on div "My profile [PERSON_NAME] [PERSON_NAME][EMAIL_ADDRESS][PERSON_NAME][DOMAIN_NAME]…" at bounding box center [609, 310] width 1218 height 621
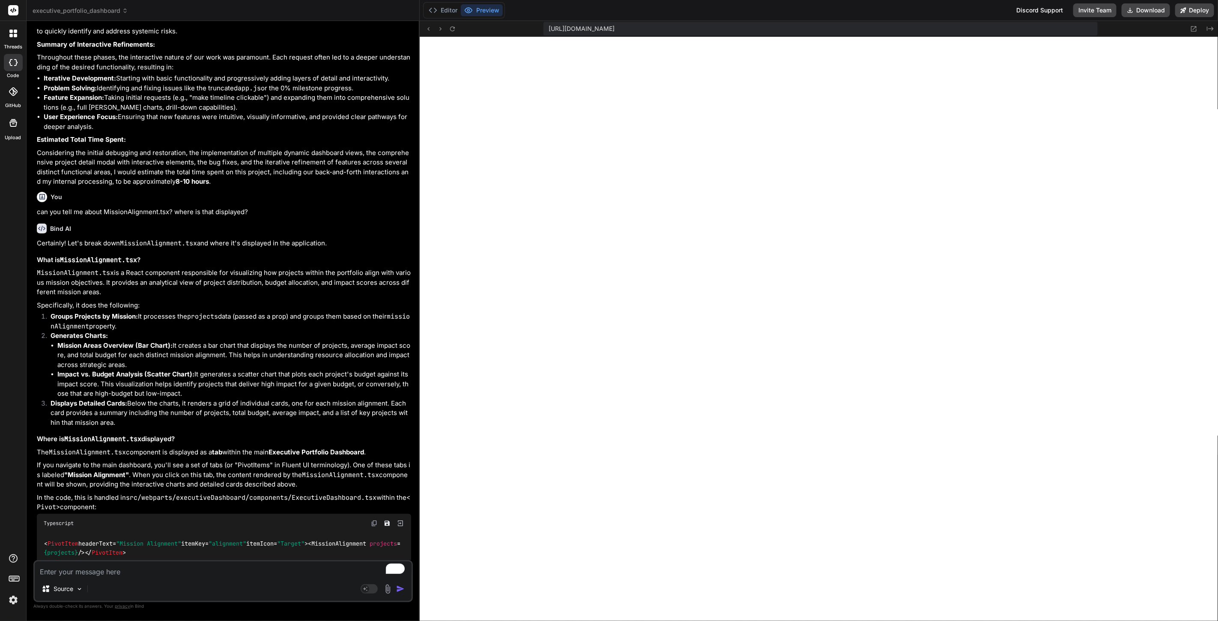
scroll to position [1689, 0]
click at [368, 590] on rect at bounding box center [366, 589] width 8 height 8
click at [194, 571] on textarea "To enrich screen reader interactions, please activate Accessibility in Grammarl…" at bounding box center [223, 569] width 377 height 15
click at [207, 567] on textarea "To enrich screen reader interactions, please activate Accessibility in Grammarl…" at bounding box center [223, 569] width 377 height 15
click at [99, 571] on textarea "To enrich screen reader interactions, please activate Accessibility in Grammarl…" at bounding box center [223, 569] width 377 height 15
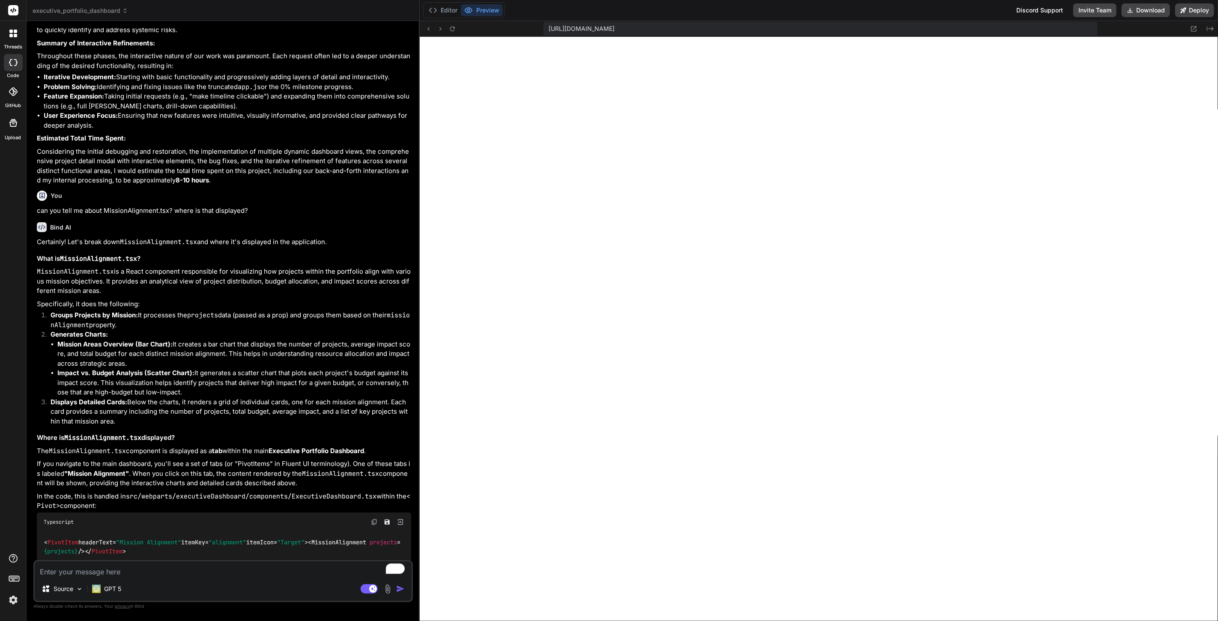
type textarea "x"
type textarea "I do not see mission"
type textarea "x"
type textarea "I do not see mission alignment tab,"
type textarea "x"
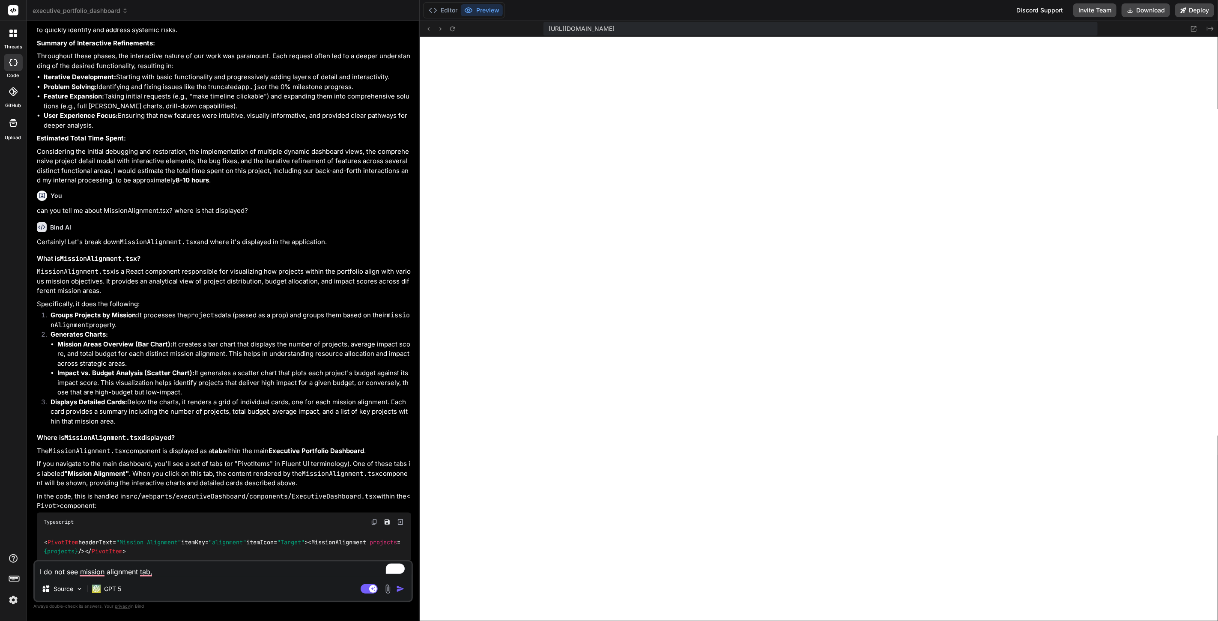
type textarea "I do not see mission alignment tab, can you double check to make sure it is the…"
type textarea "x"
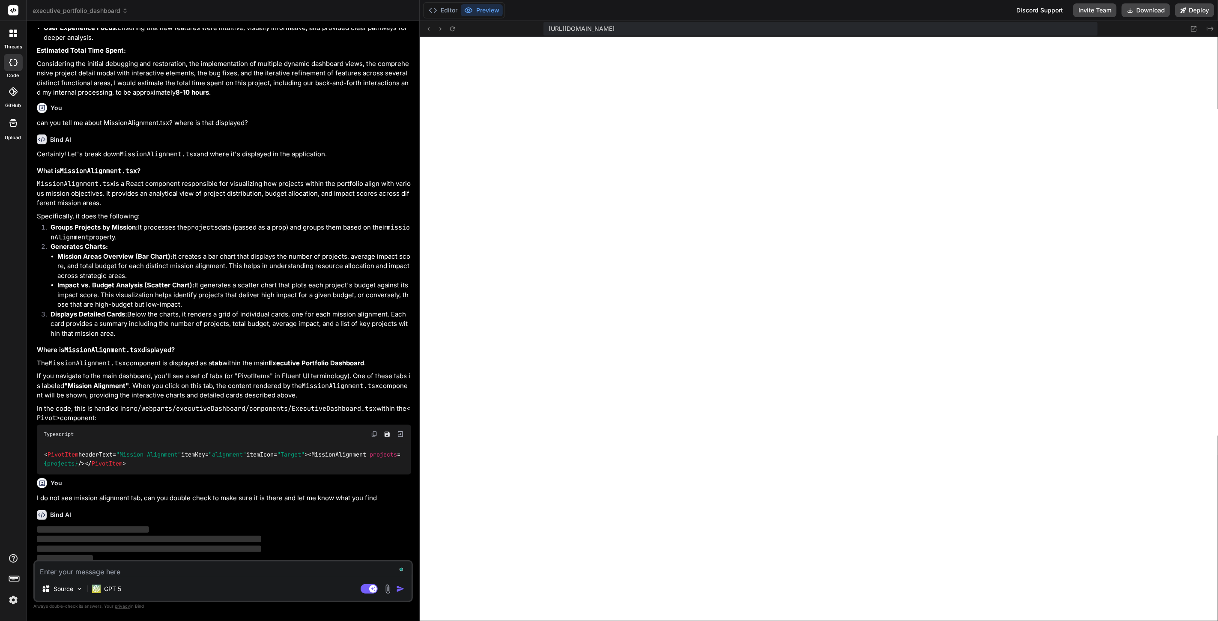
scroll to position [1778, 0]
click at [11, 603] on img at bounding box center [13, 600] width 15 height 15
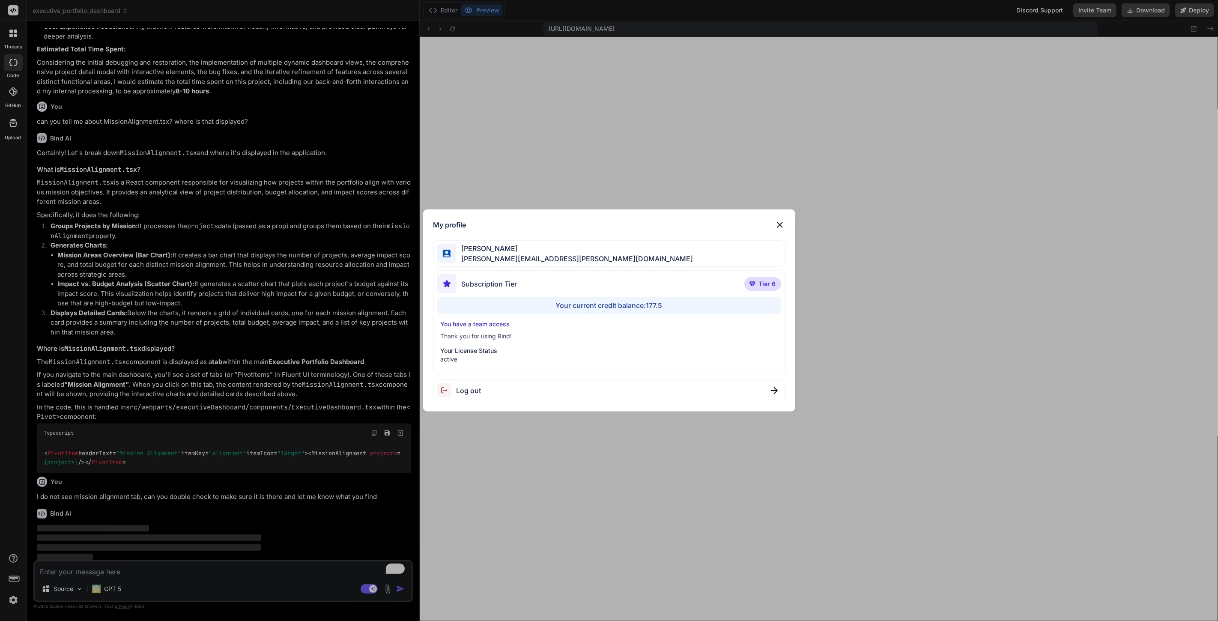
click at [409, 522] on div "My profile [PERSON_NAME] [PERSON_NAME][EMAIL_ADDRESS][PERSON_NAME][DOMAIN_NAME]…" at bounding box center [609, 310] width 1218 height 621
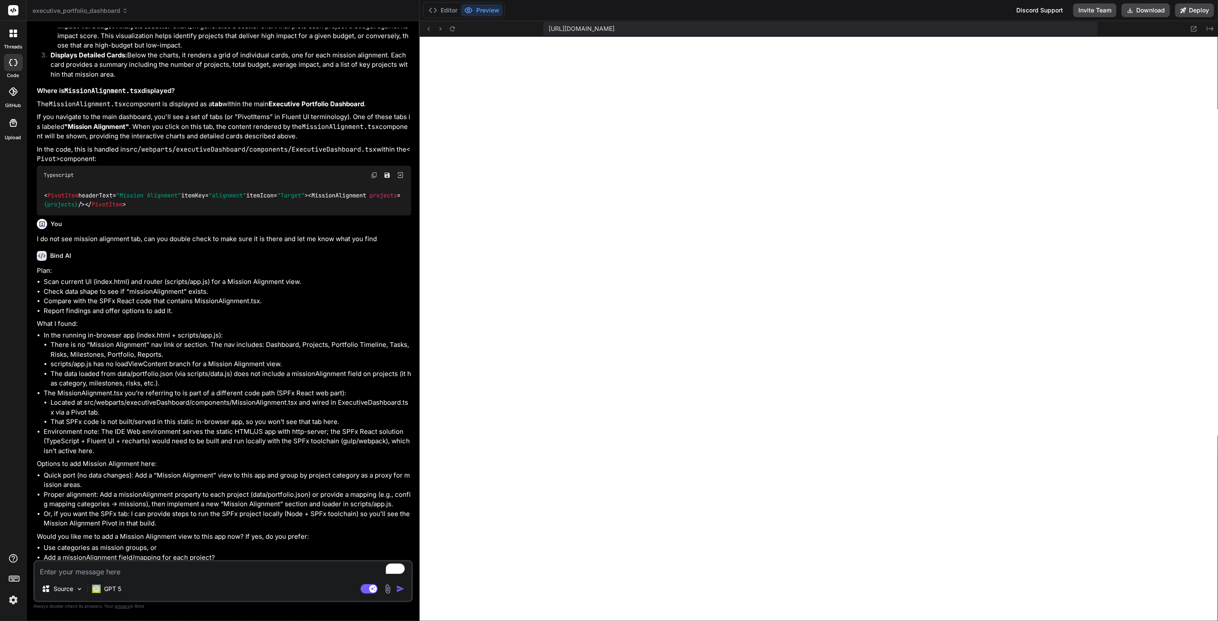
scroll to position [2036, 0]
click at [146, 571] on textarea "To enrich screen reader interactions, please activate Accessibility in Grammarl…" at bounding box center [223, 569] width 377 height 15
type textarea "x"
type textarea "u"
type textarea "x"
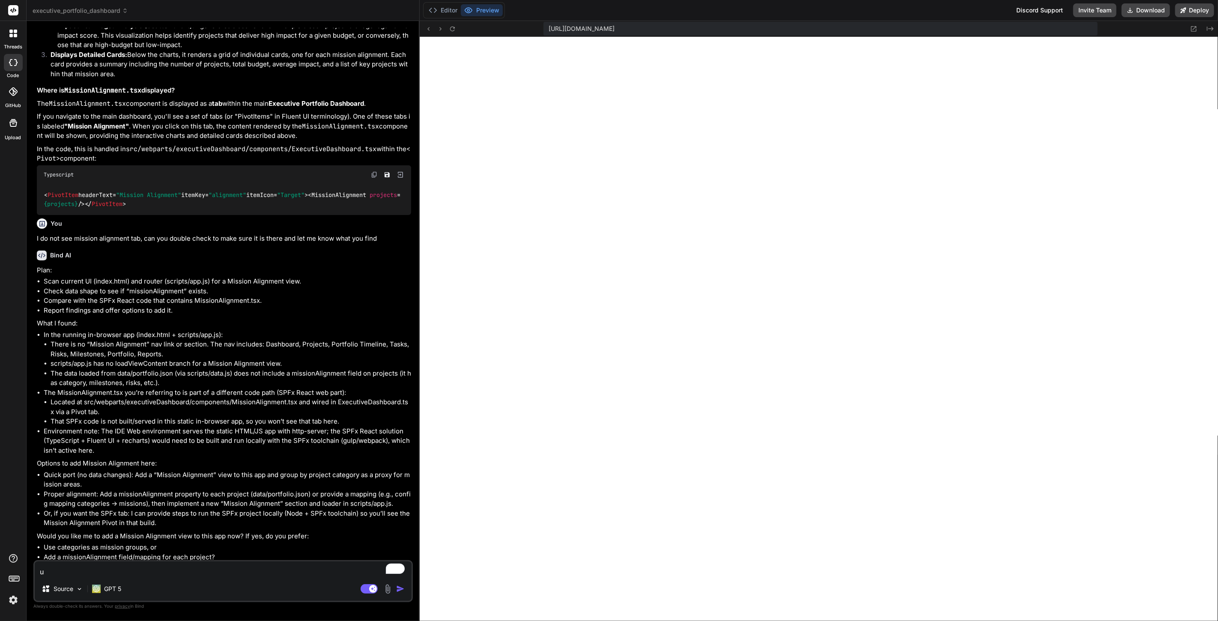
type textarea "us"
type textarea "x"
type textarea "use"
type textarea "x"
type textarea "use"
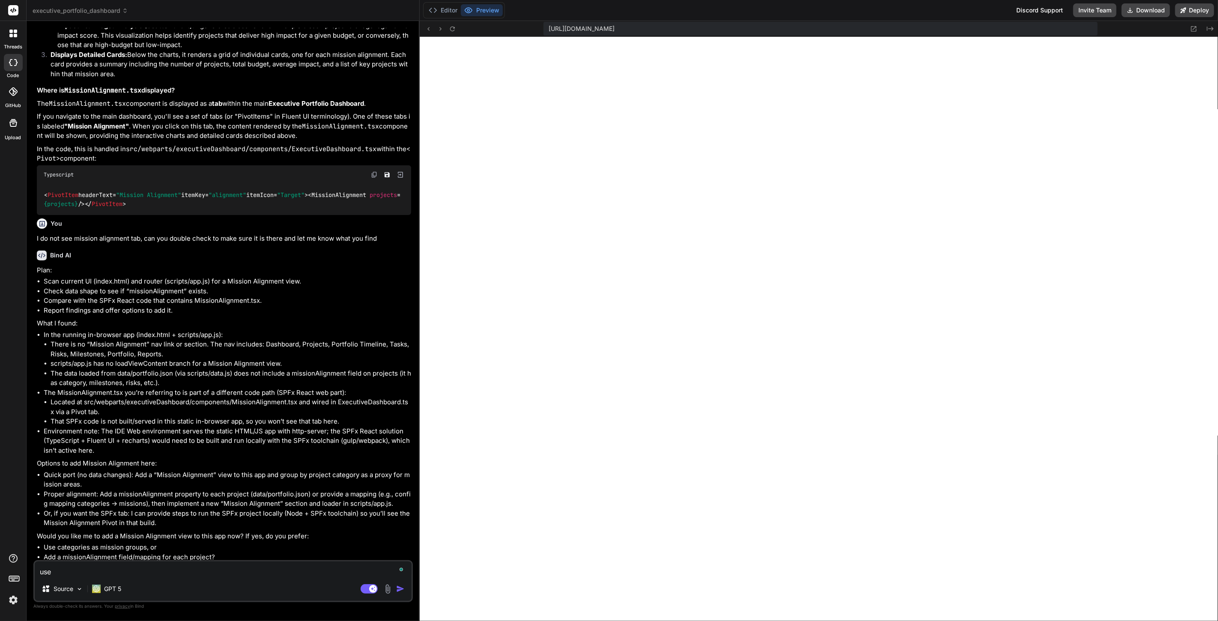
type textarea "x"
type textarea "use c"
type textarea "x"
type textarea "use ca"
type textarea "x"
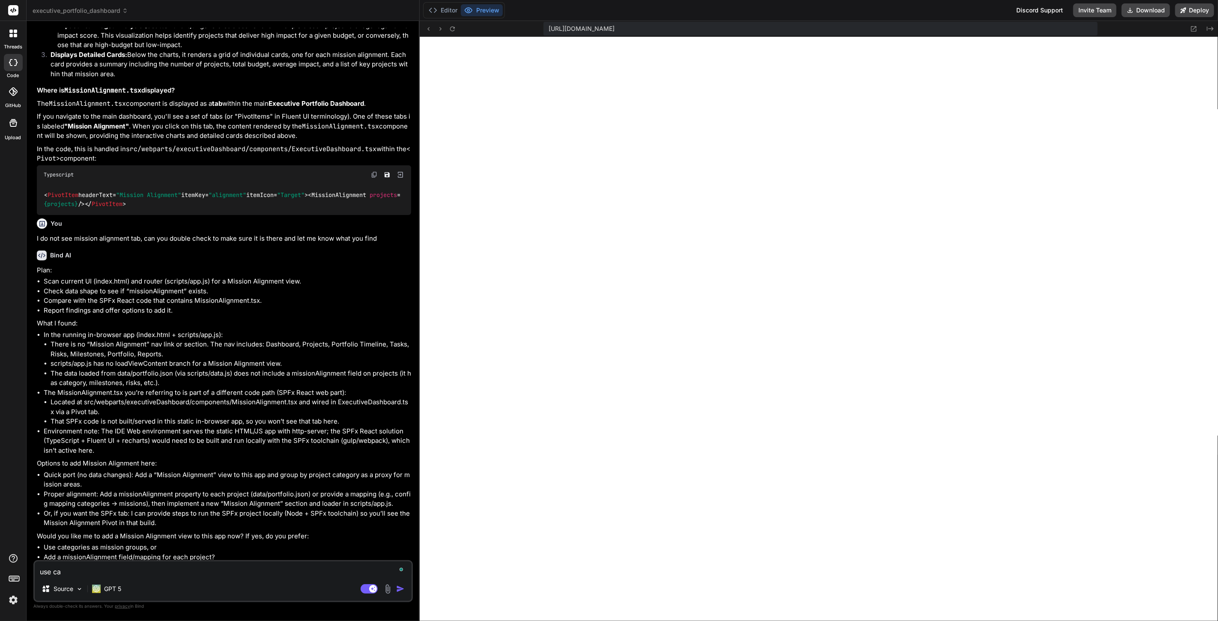
type textarea "use cat"
type textarea "x"
type textarea "use cate"
type textarea "x"
type textarea "use categ"
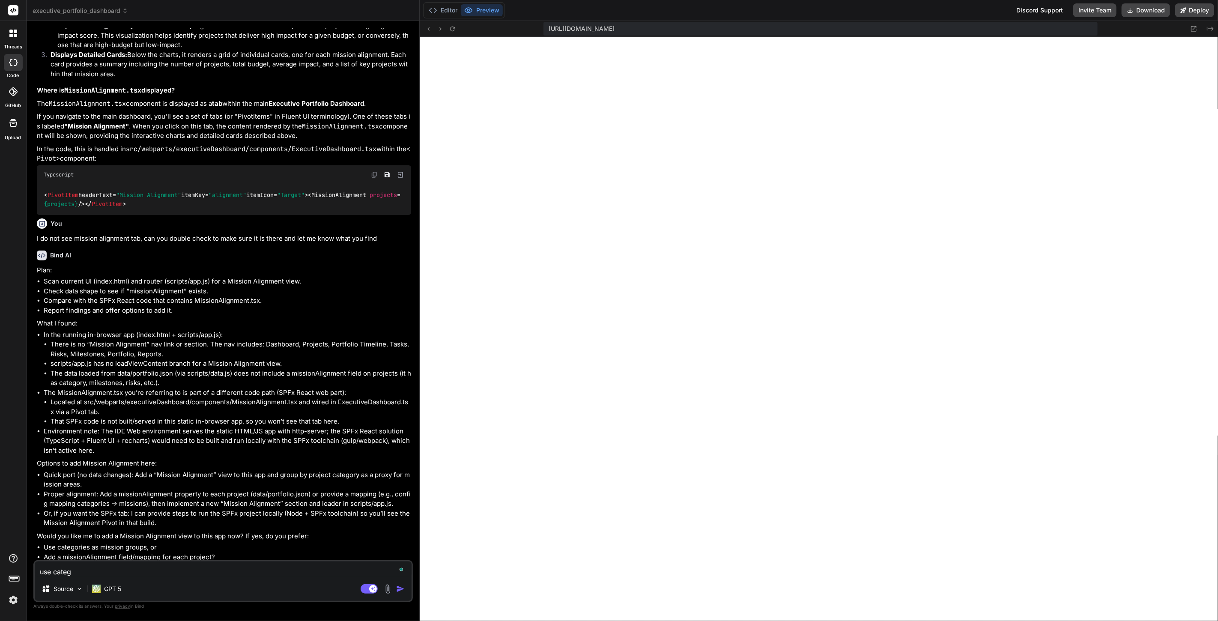
type textarea "x"
type textarea "use catego"
type textarea "x"
type textarea "use categor"
type textarea "x"
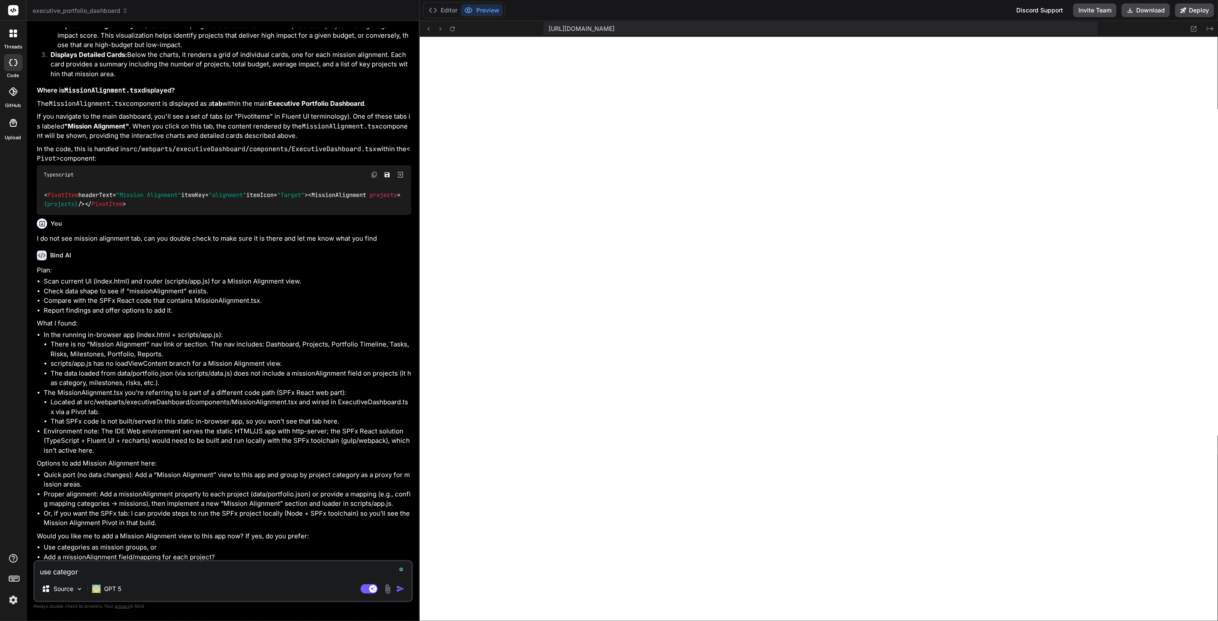
type textarea "use categori"
type textarea "x"
type textarea "use categorie"
type textarea "x"
type textarea "use categories"
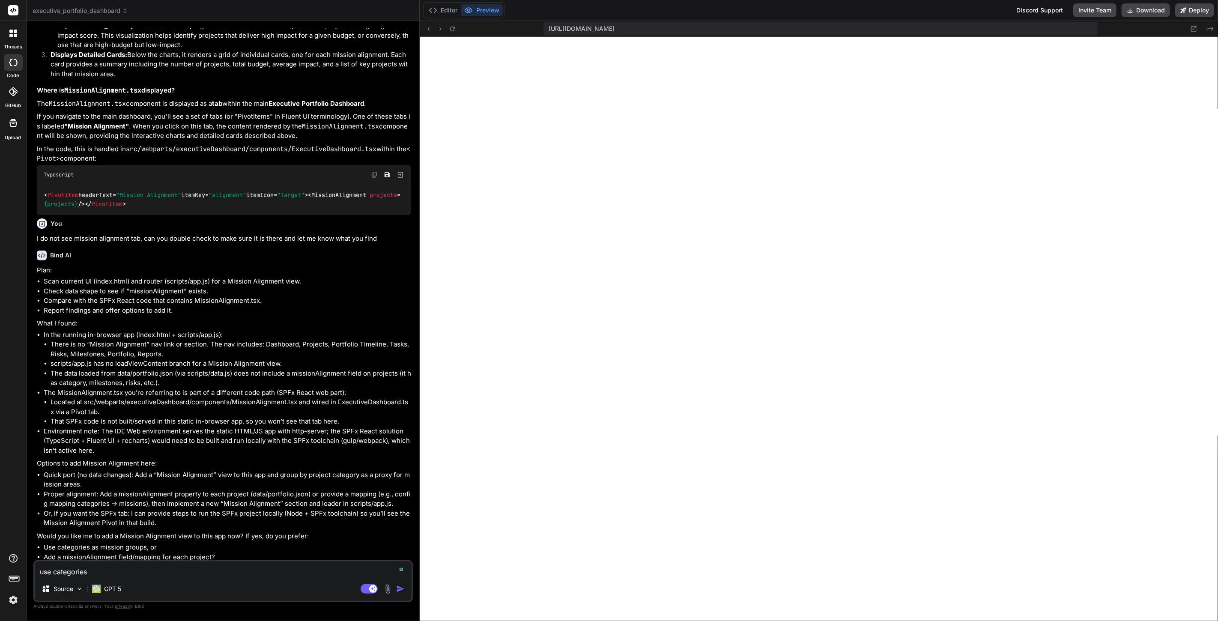
type textarea "x"
type textarea "use categories"
type textarea "x"
type textarea "use categories a"
type textarea "x"
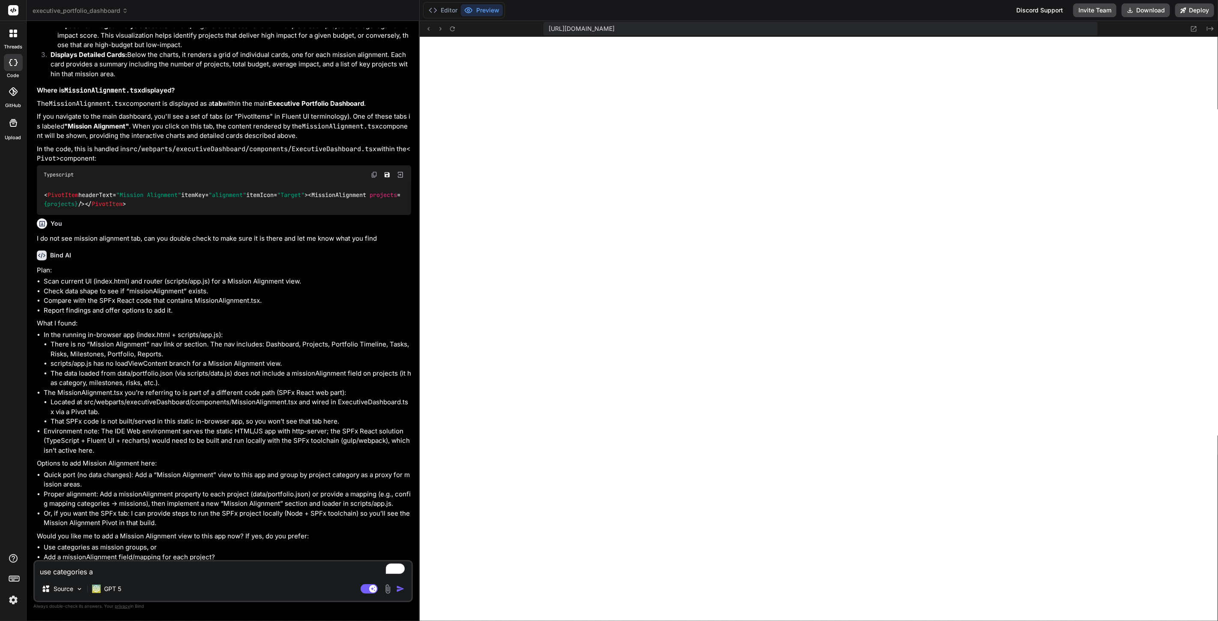
type textarea "use categories as"
type textarea "x"
type textarea "use categories as"
type textarea "x"
type textarea "use categories as m"
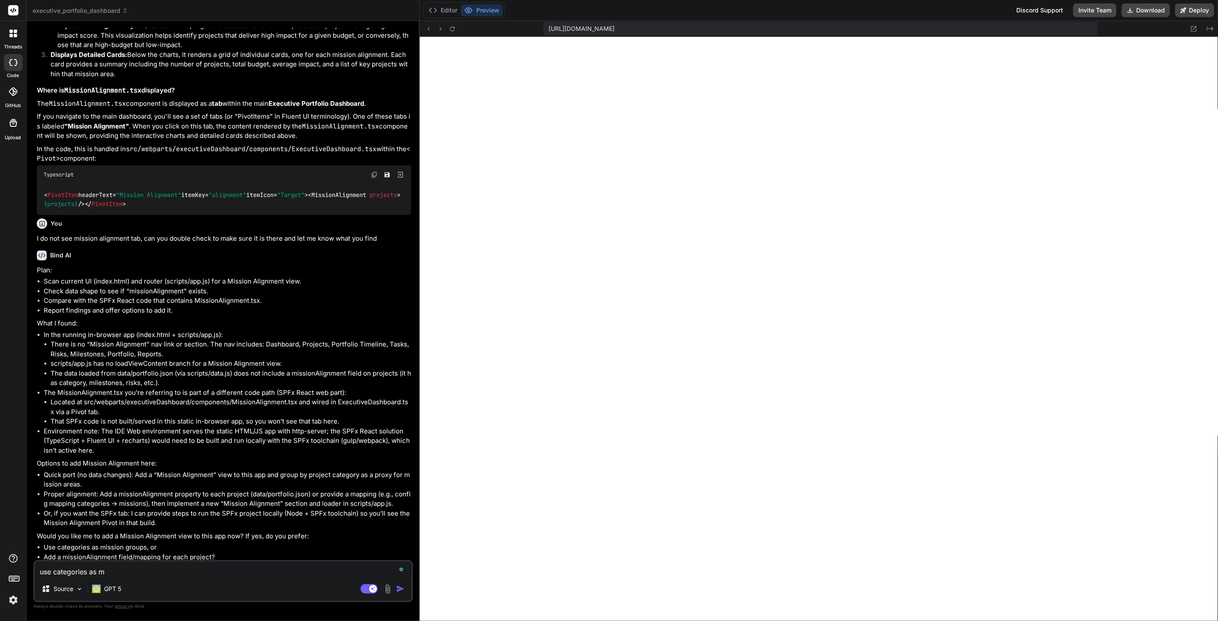
type textarea "x"
type textarea "use categories as mi"
type textarea "x"
type textarea "use categories as mis"
type textarea "x"
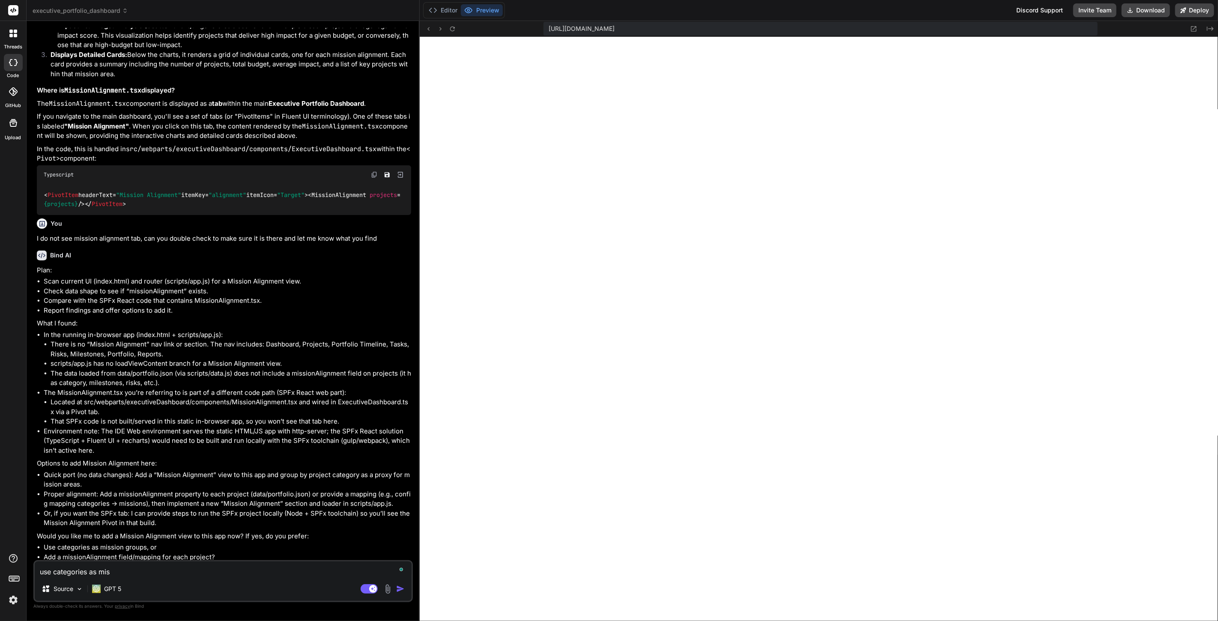
type textarea "use categories as miss"
type textarea "x"
type textarea "use categories as missi"
type textarea "x"
type textarea "use categories as missio"
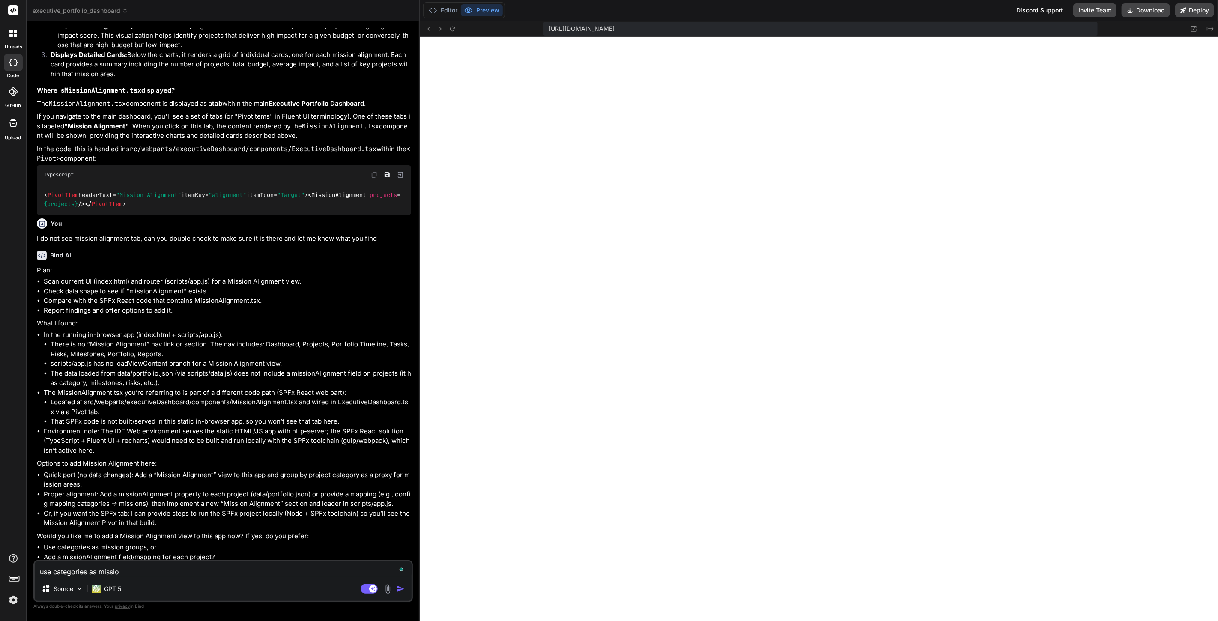
type textarea "x"
type textarea "use categories as mission"
type textarea "x"
type textarea "use categories as mission"
click at [400, 592] on img "button" at bounding box center [400, 589] width 9 height 9
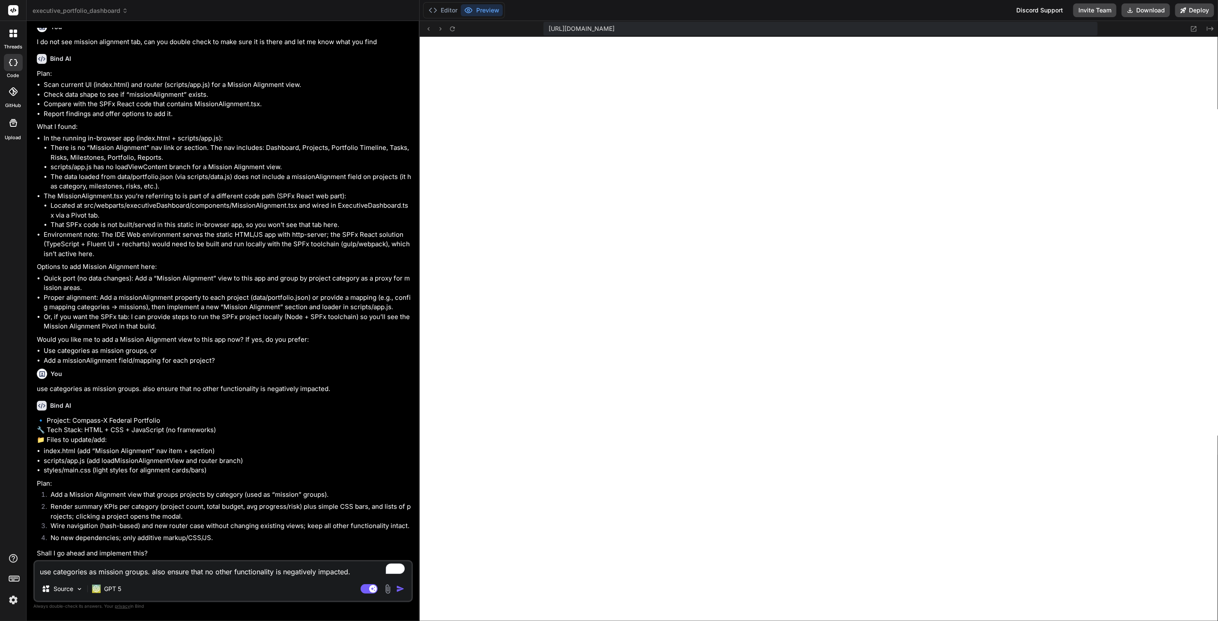
scroll to position [2250, 0]
click at [176, 576] on textarea "use categories as mission groups. also ensure that no other functionality is ne…" at bounding box center [223, 569] width 377 height 15
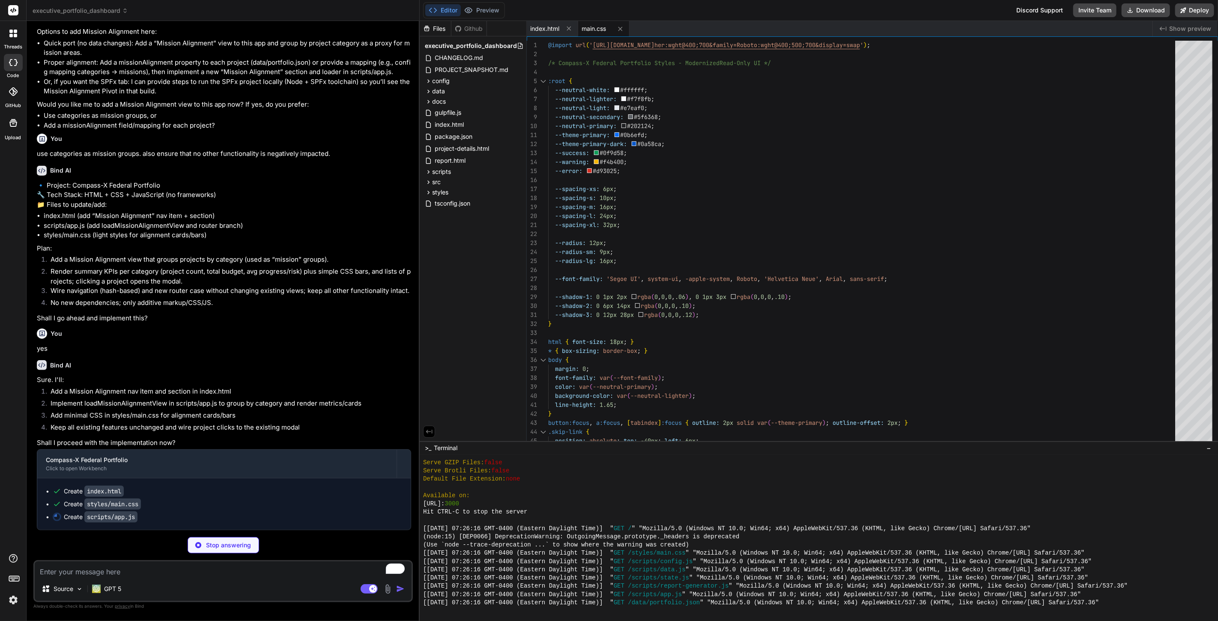
scroll to position [2485, 0]
